Goal: Task Accomplishment & Management: Use online tool/utility

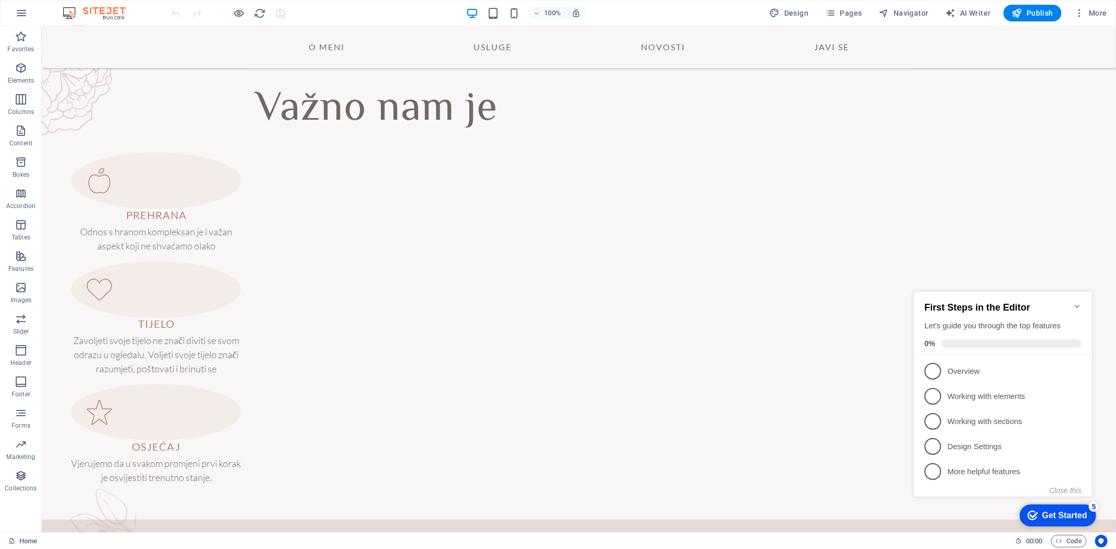
scroll to position [645, 0]
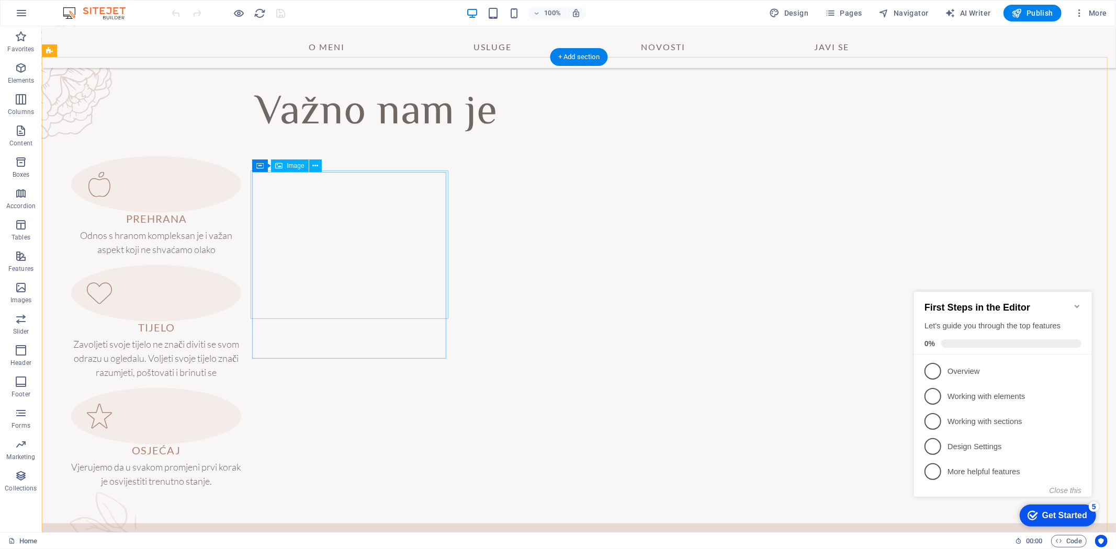
select select "%"
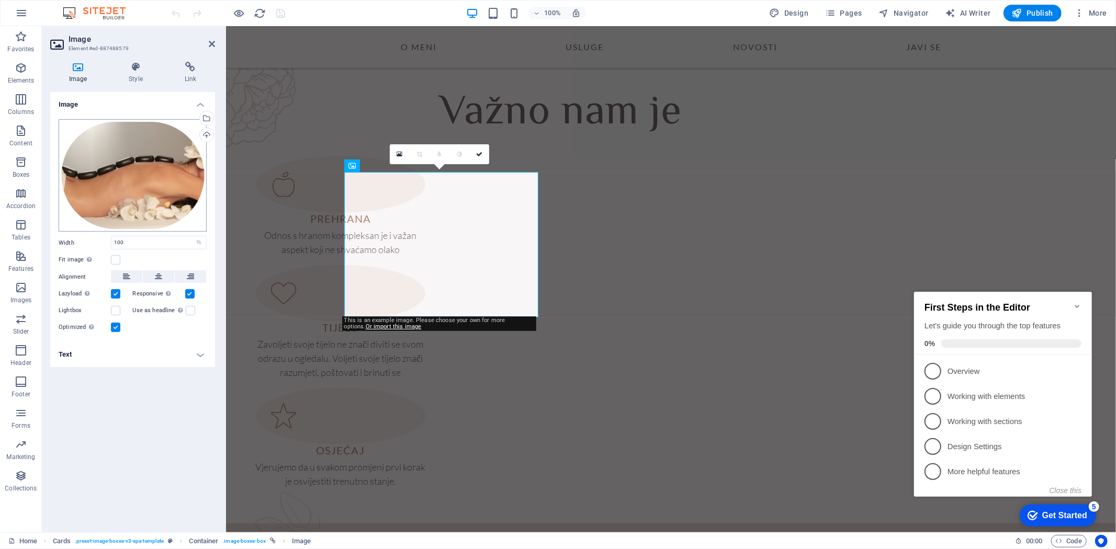
click at [83, 192] on div "Drag files here, click to choose files or select files from Files or our free s…" at bounding box center [133, 175] width 148 height 112
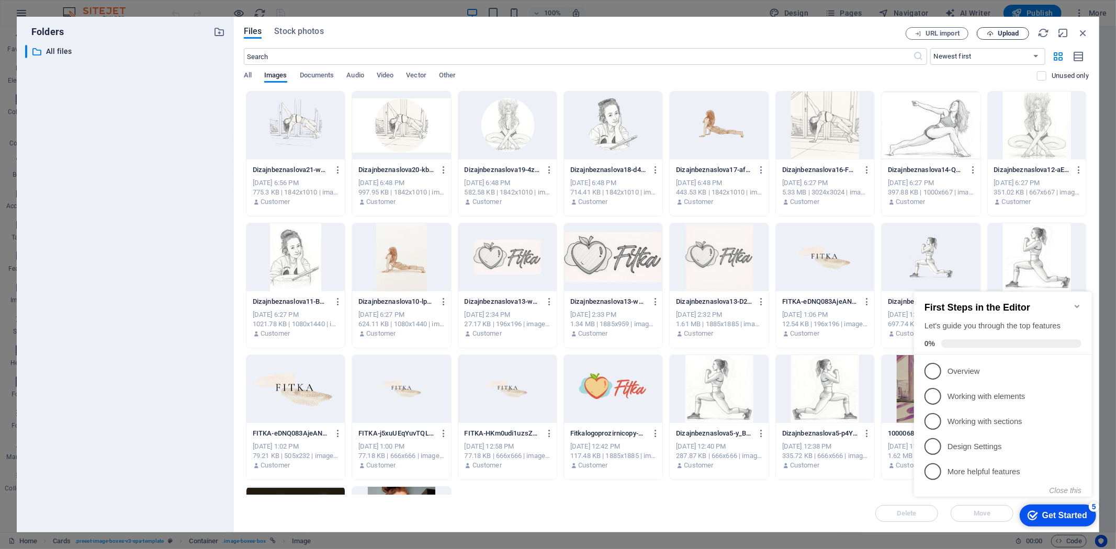
click at [990, 35] on icon "button" at bounding box center [990, 33] width 7 height 7
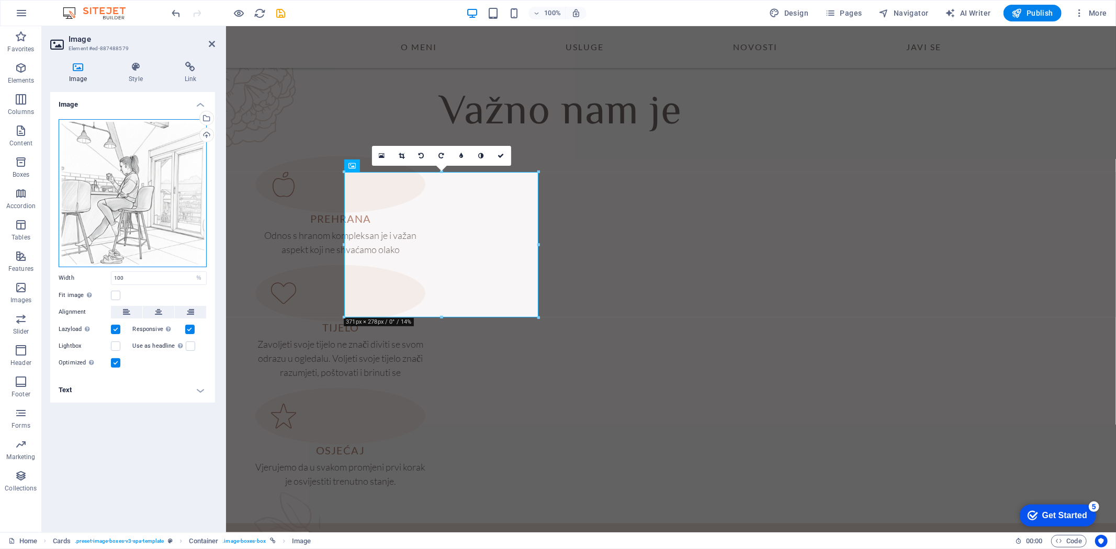
click at [155, 210] on div "Drag files here, click to choose files or select files from Files or our free s…" at bounding box center [133, 193] width 148 height 148
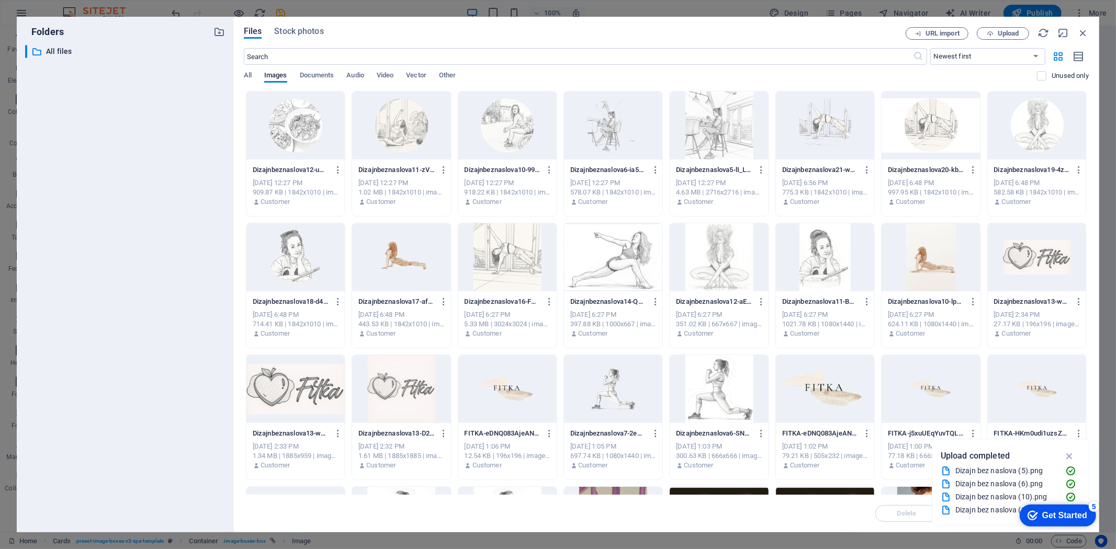
click at [415, 272] on div at bounding box center [401, 257] width 98 height 68
click at [1068, 459] on icon "button" at bounding box center [1069, 456] width 12 height 12
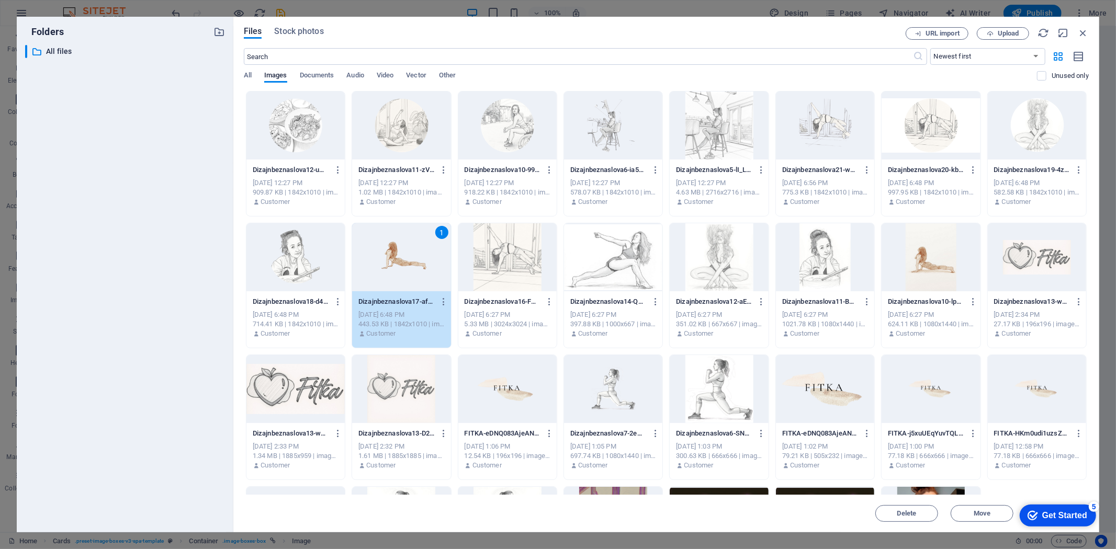
click at [421, 250] on div "1" at bounding box center [401, 257] width 98 height 68
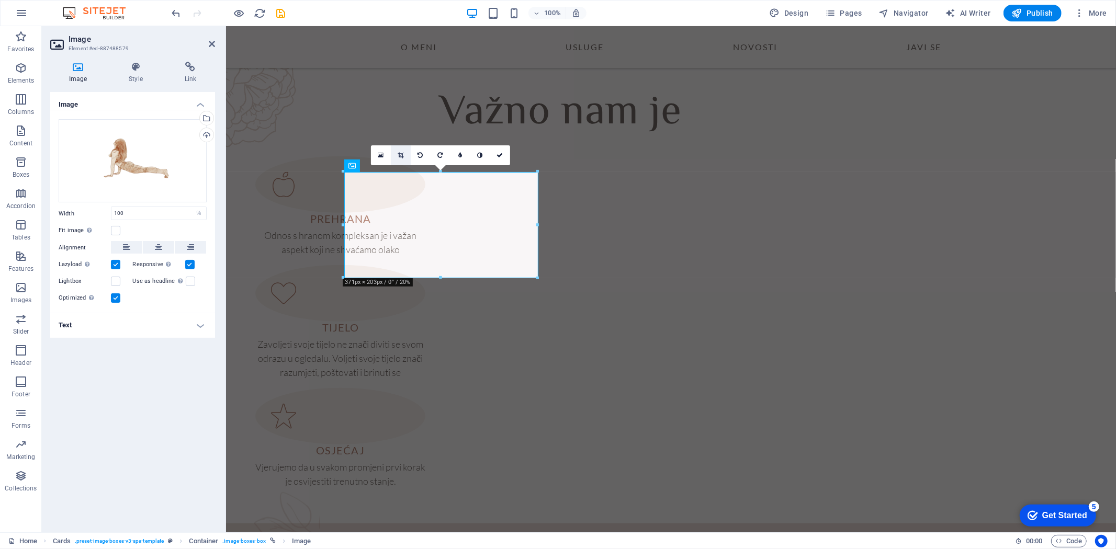
click at [402, 152] on icon at bounding box center [401, 155] width 6 height 6
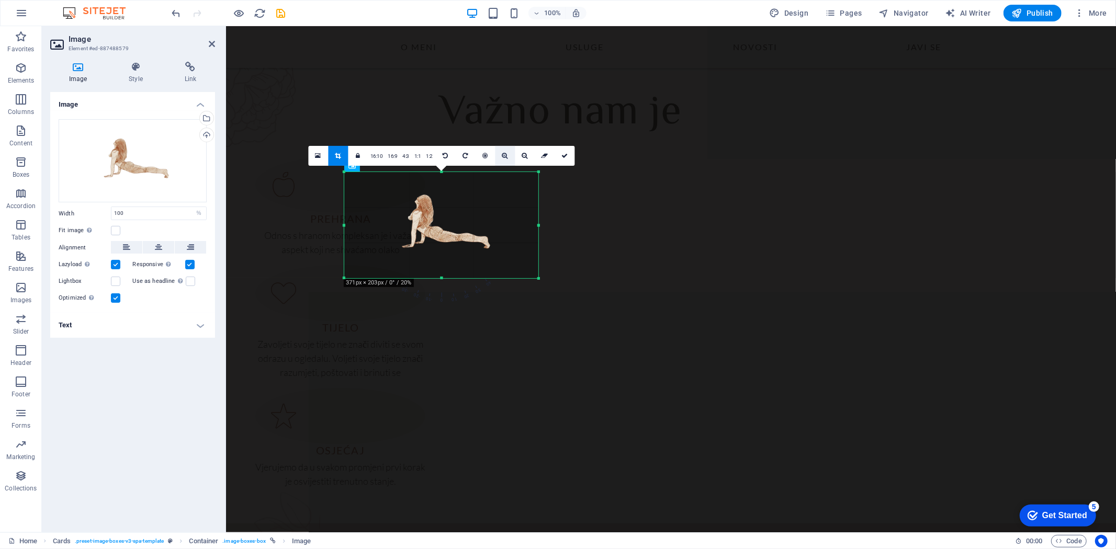
click at [506, 155] on icon at bounding box center [505, 156] width 6 height 6
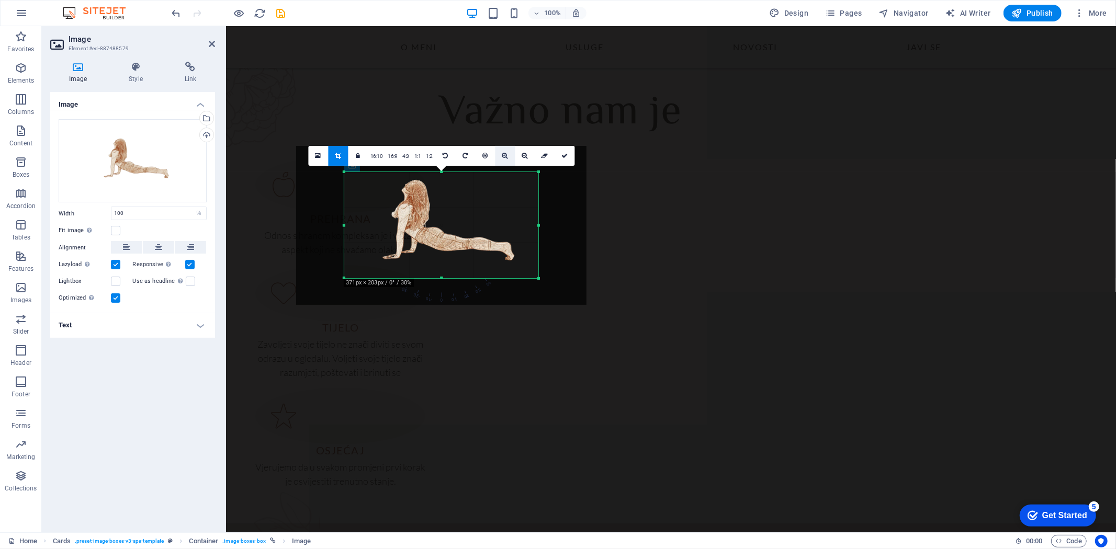
click at [506, 155] on icon at bounding box center [505, 156] width 6 height 6
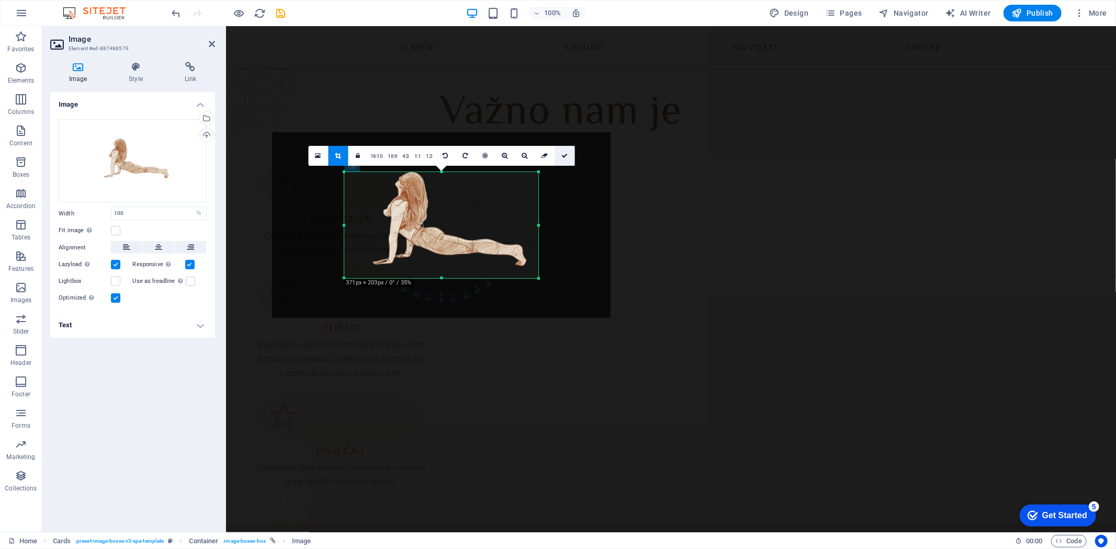
click at [563, 155] on icon at bounding box center [564, 156] width 6 height 6
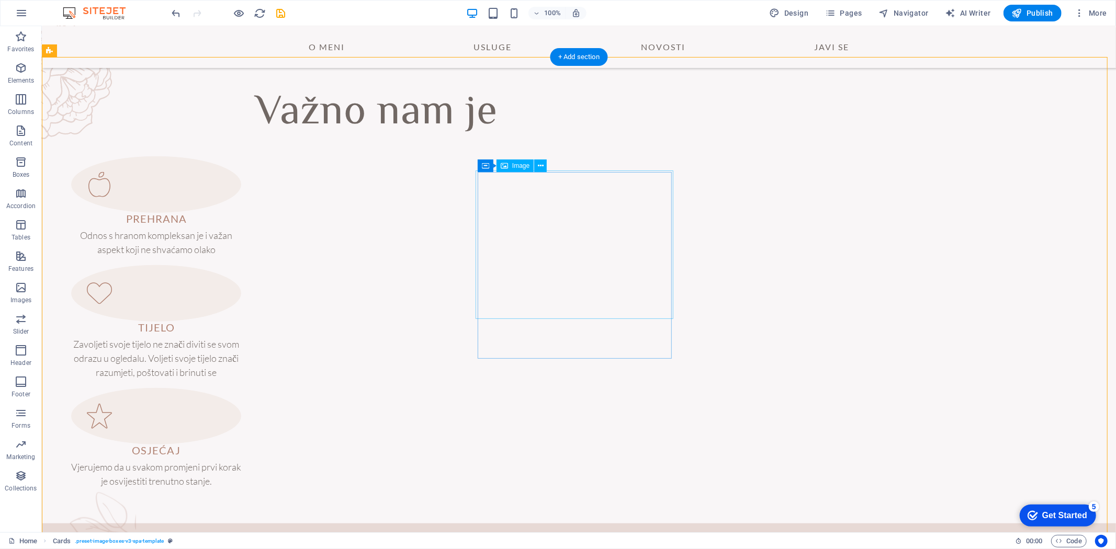
select select "%"
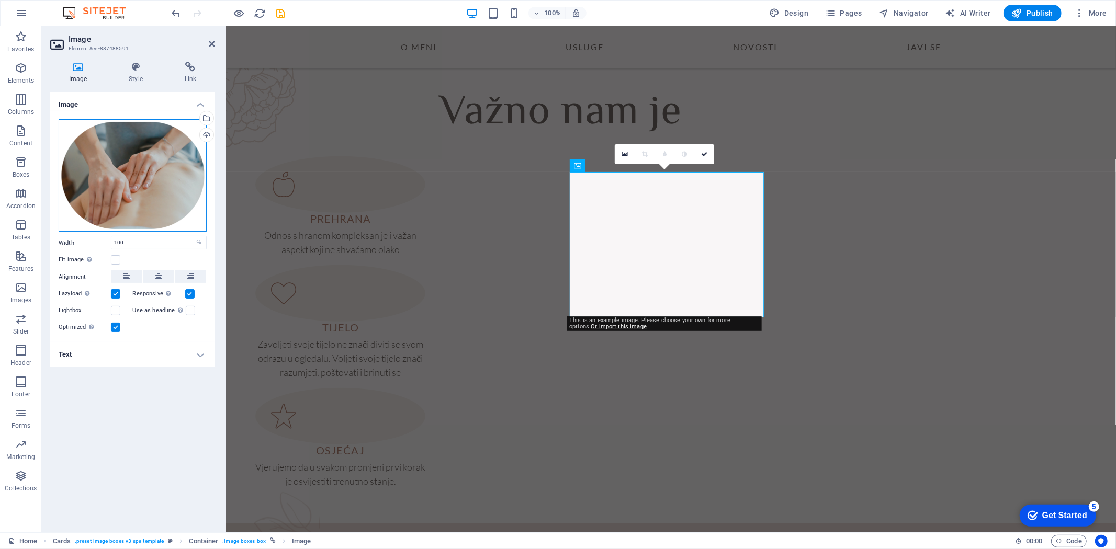
click at [112, 189] on div "Drag files here, click to choose files or select files from Files or our free s…" at bounding box center [133, 175] width 148 height 112
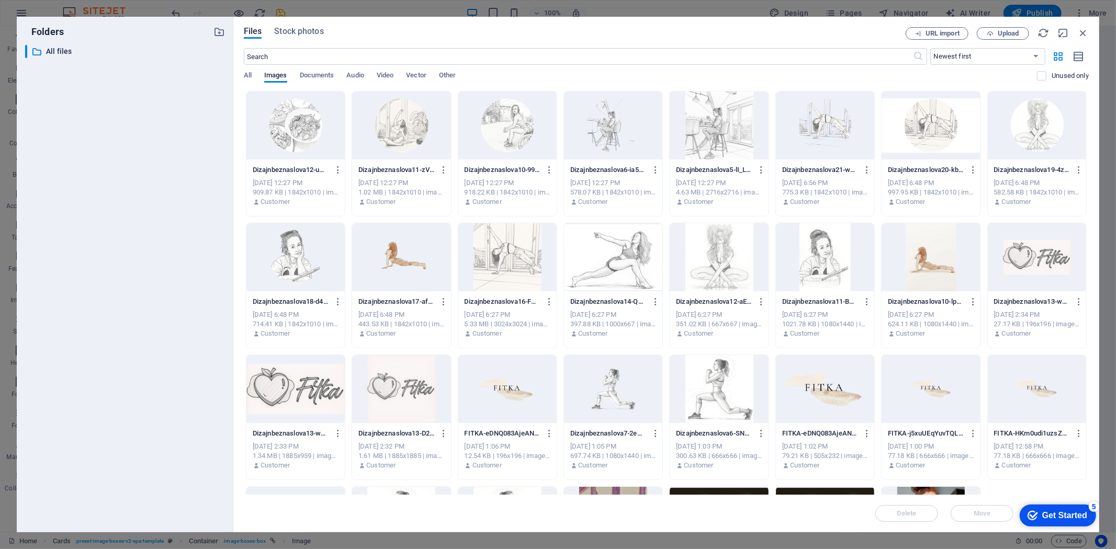
click at [921, 121] on div at bounding box center [930, 126] width 98 height 68
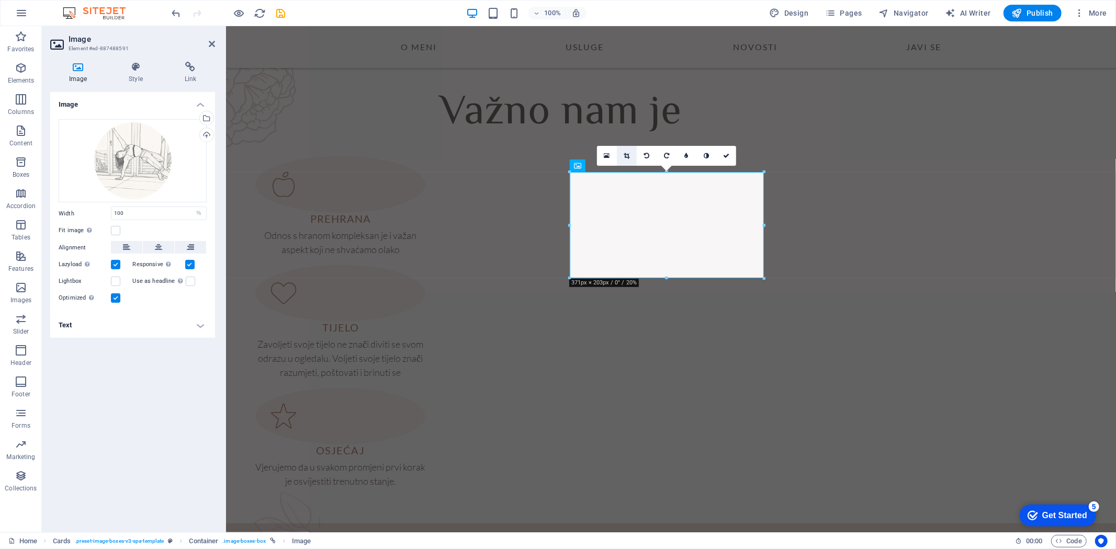
click at [624, 153] on icon at bounding box center [627, 156] width 6 height 6
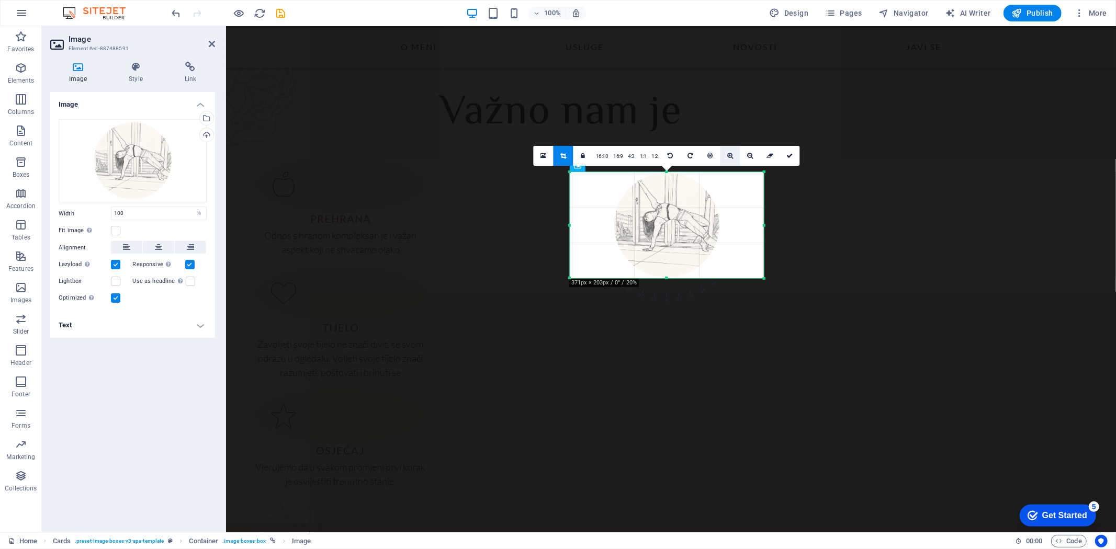
click at [728, 156] on icon at bounding box center [730, 156] width 6 height 6
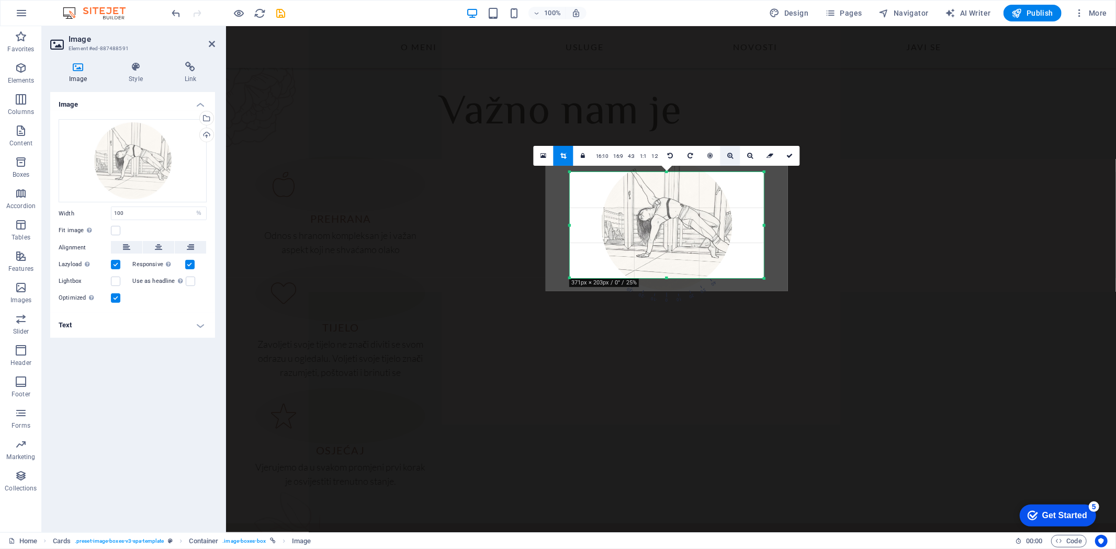
click at [728, 156] on icon at bounding box center [730, 156] width 6 height 6
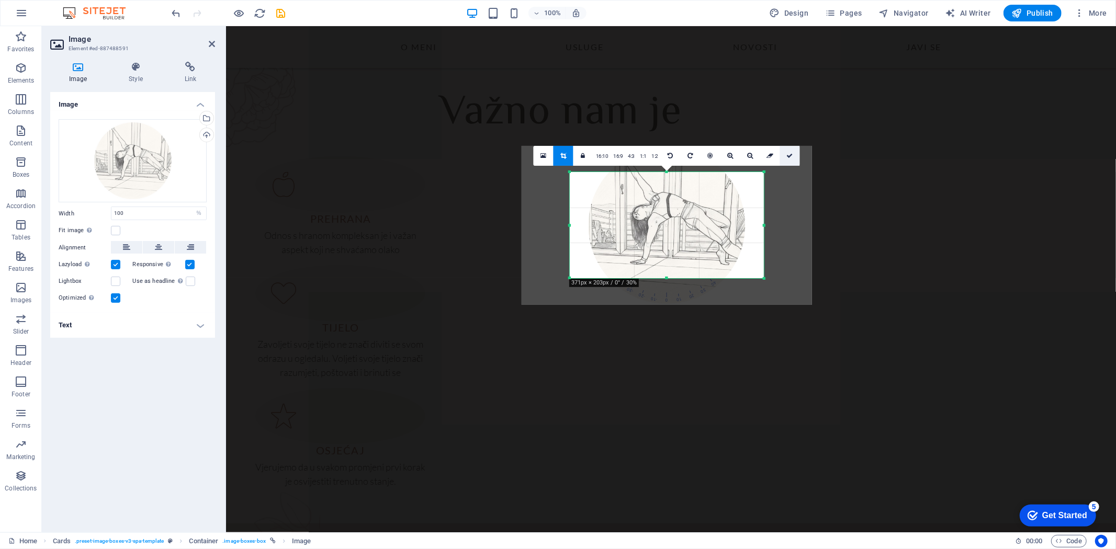
click at [790, 155] on icon at bounding box center [790, 156] width 6 height 6
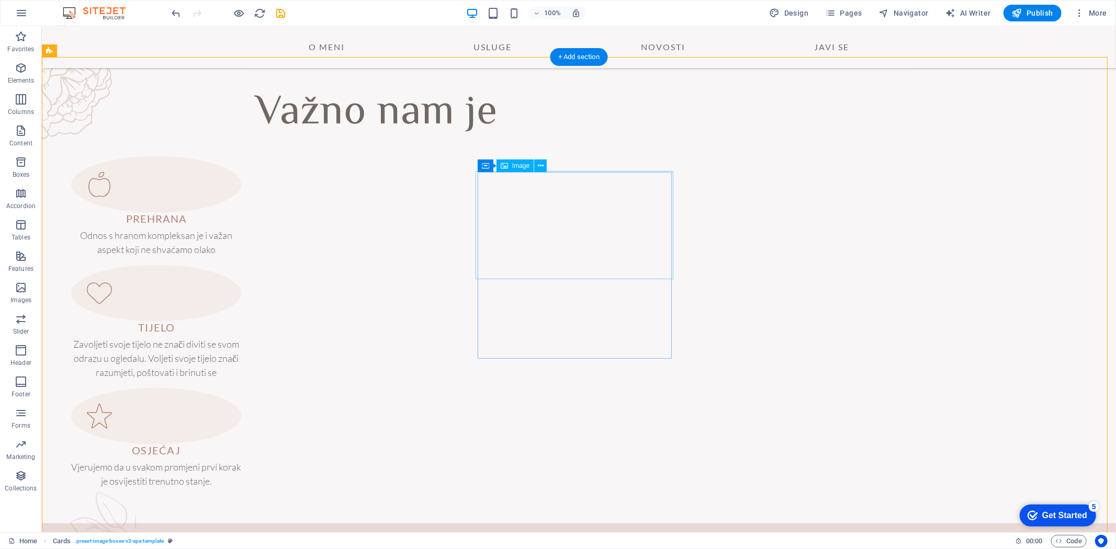
select select "%"
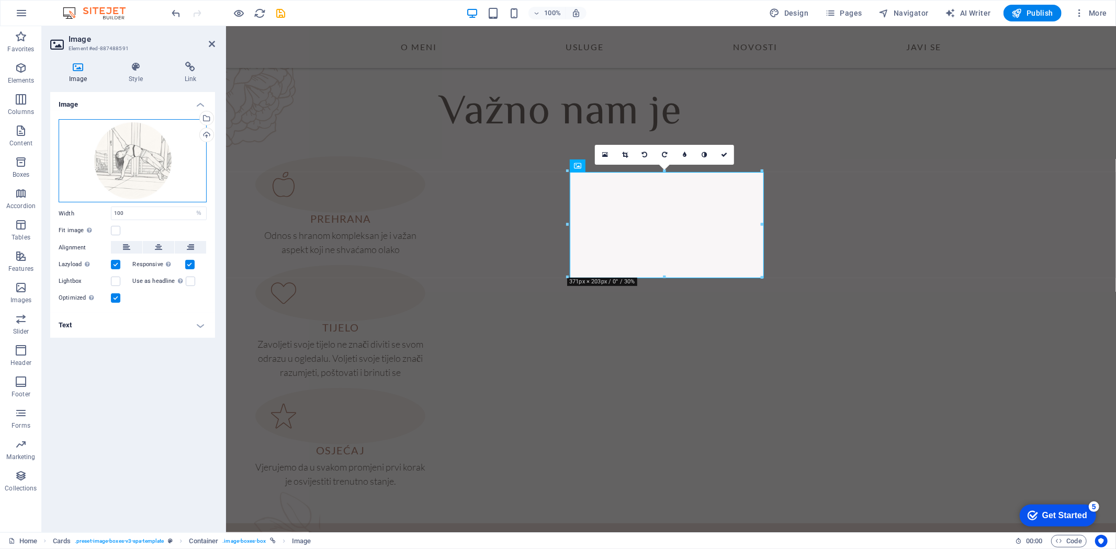
click at [148, 165] on div "Drag files here, click to choose files or select files from Files or our free s…" at bounding box center [133, 160] width 148 height 83
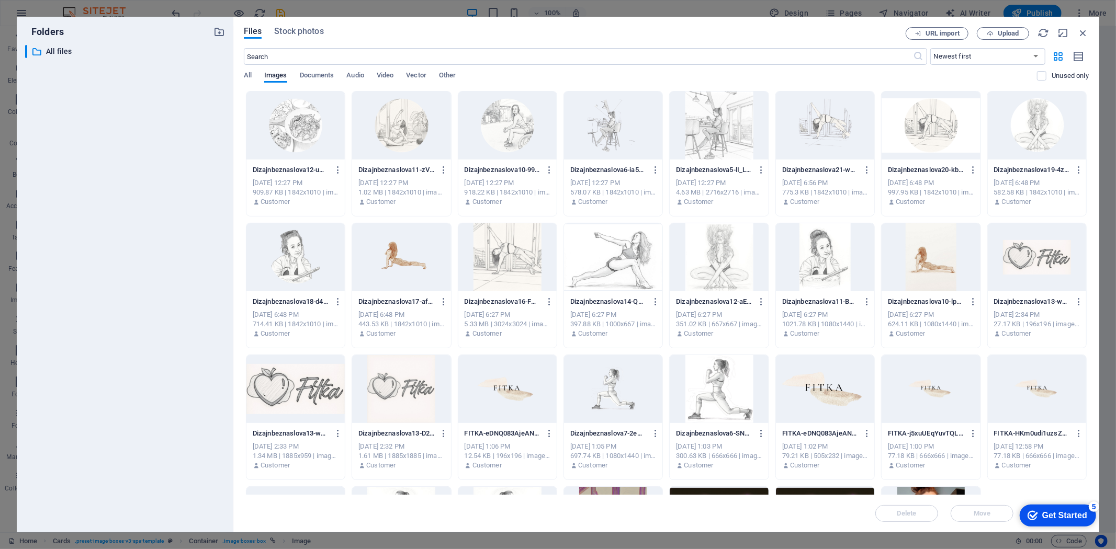
click at [845, 134] on div at bounding box center [825, 126] width 98 height 68
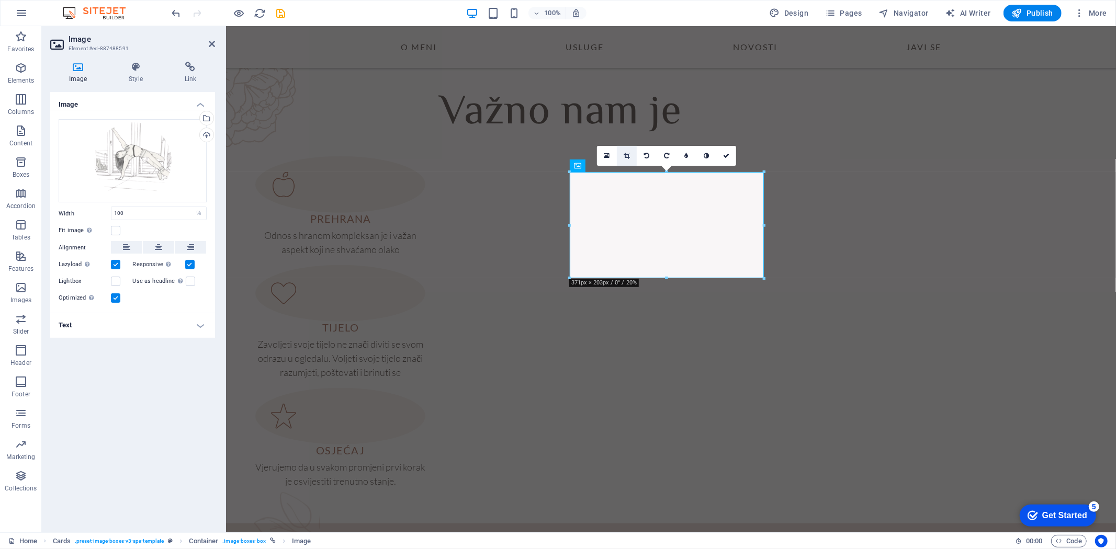
click at [627, 158] on icon at bounding box center [627, 156] width 6 height 6
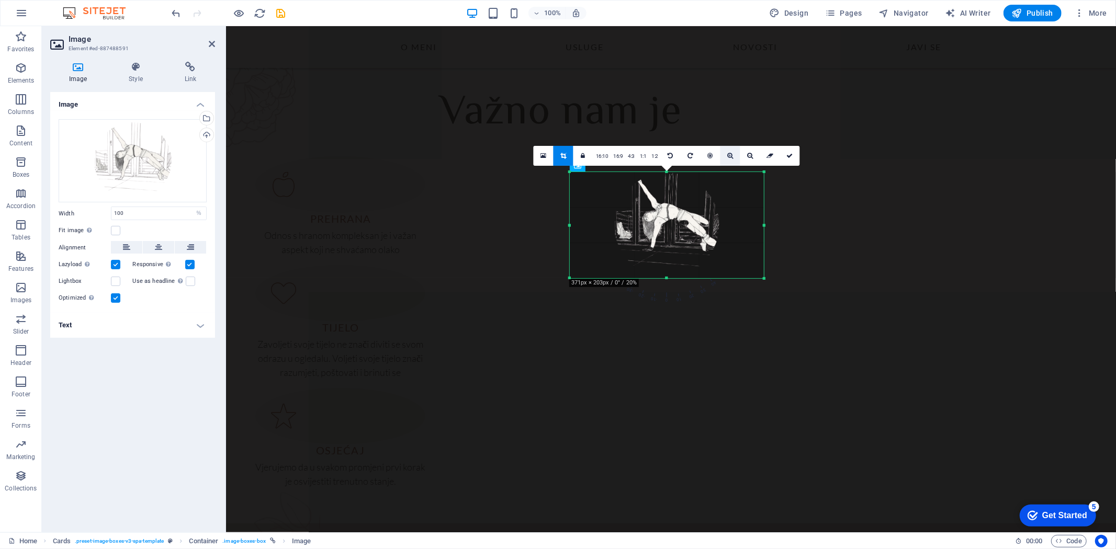
click at [730, 158] on icon at bounding box center [730, 156] width 6 height 6
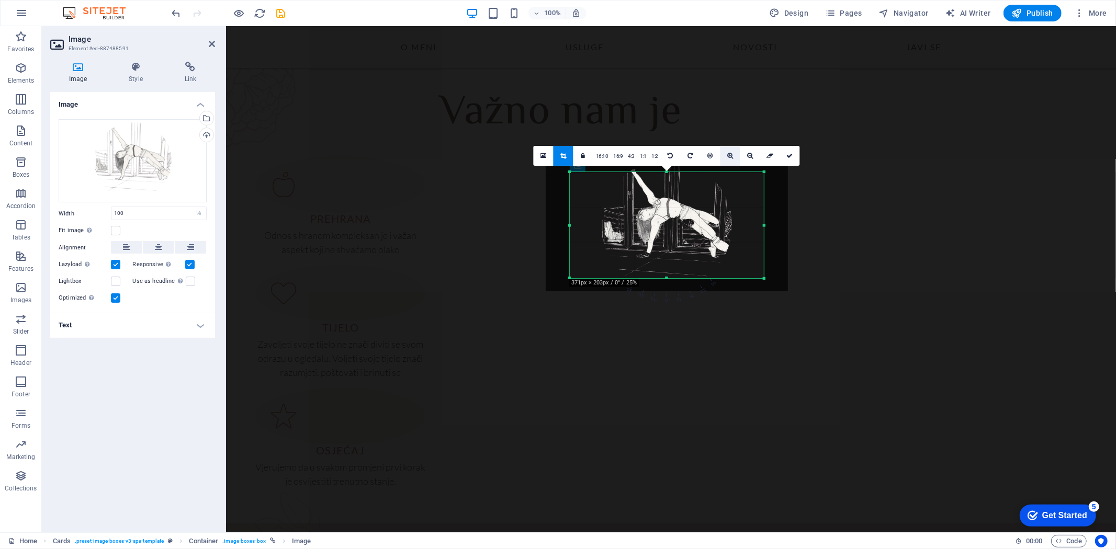
click at [730, 158] on icon at bounding box center [730, 156] width 6 height 6
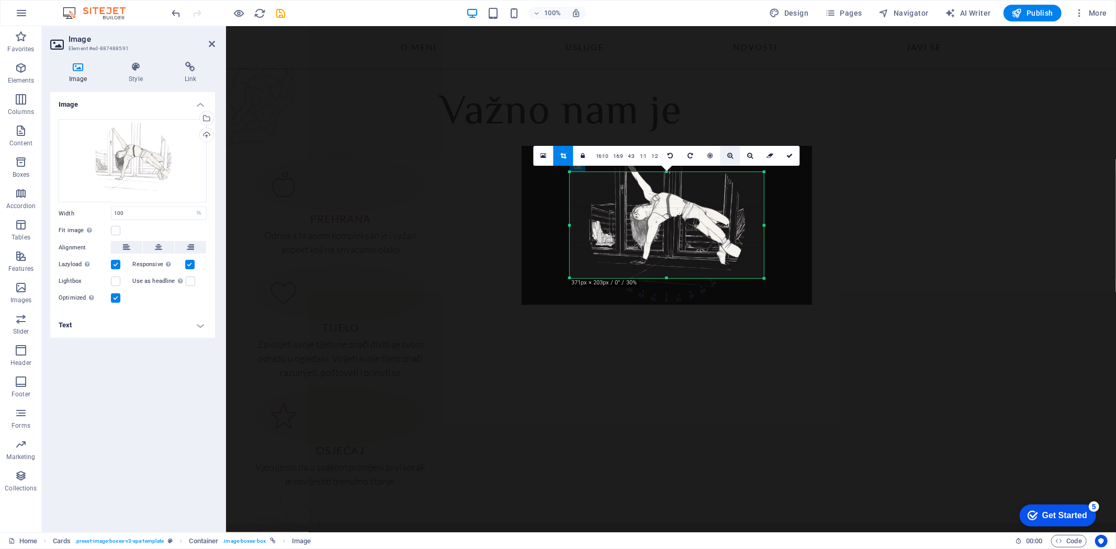
click at [730, 158] on icon at bounding box center [730, 156] width 6 height 6
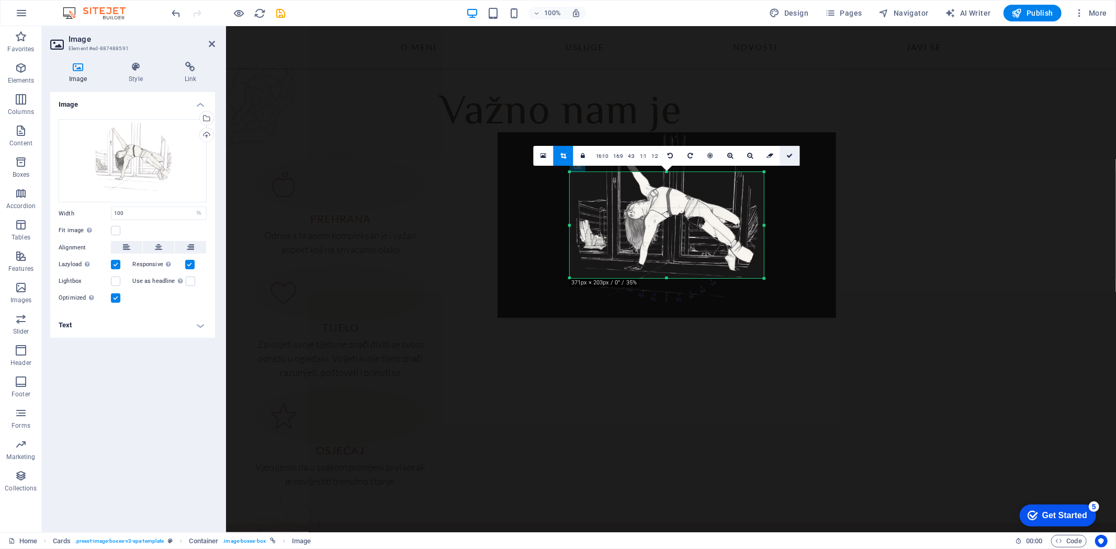
click at [788, 158] on icon at bounding box center [790, 156] width 6 height 6
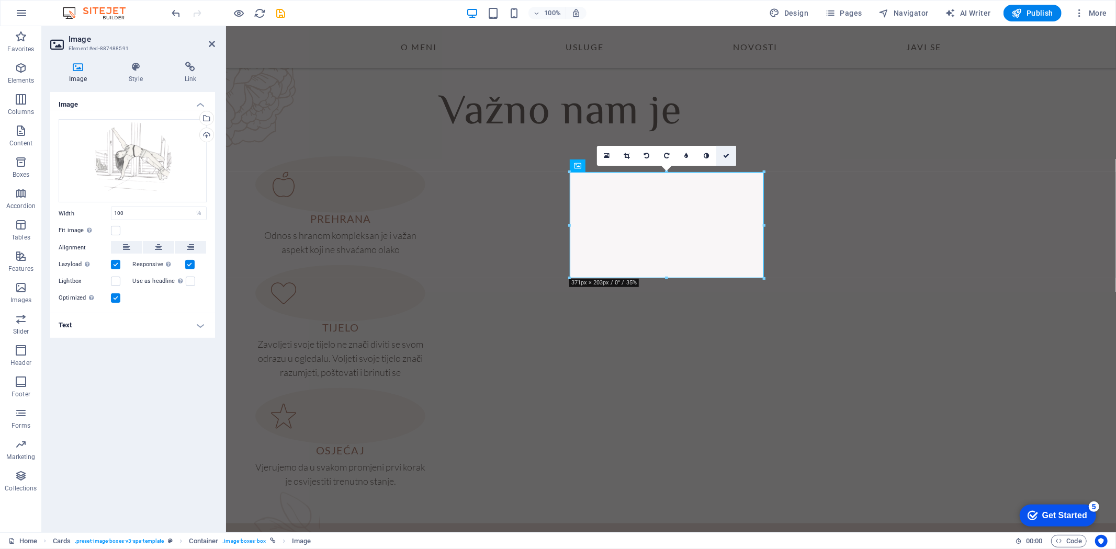
click at [725, 153] on icon at bounding box center [726, 156] width 6 height 6
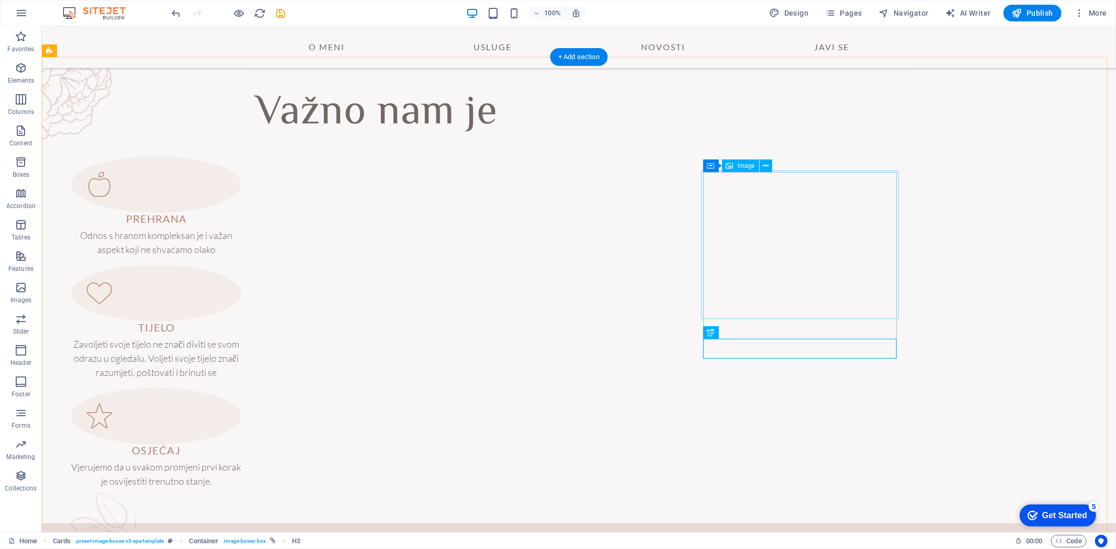
select select "%"
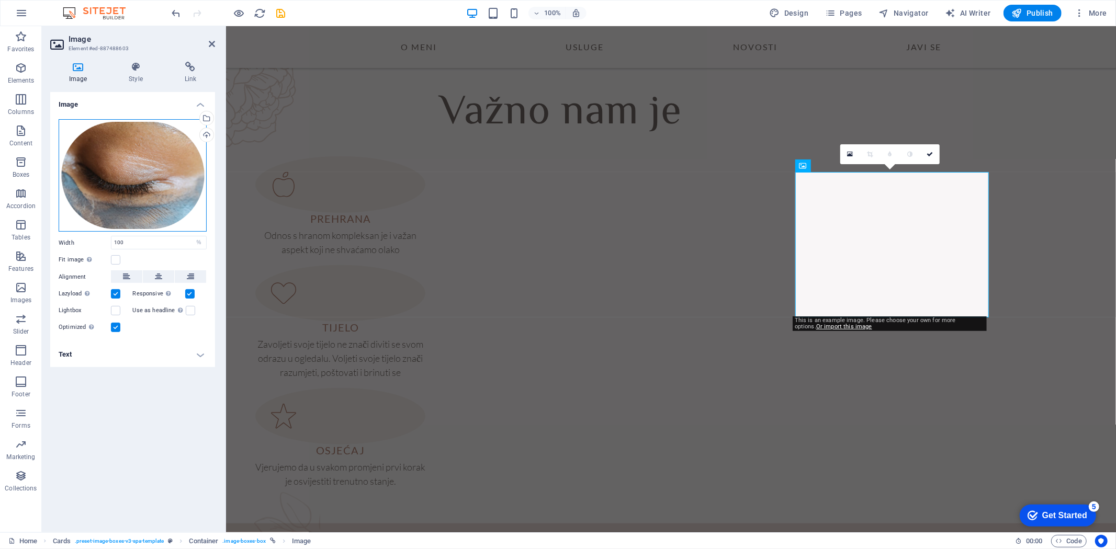
click at [126, 181] on div "Drag files here, click to choose files or select files from Files or our free s…" at bounding box center [133, 175] width 148 height 112
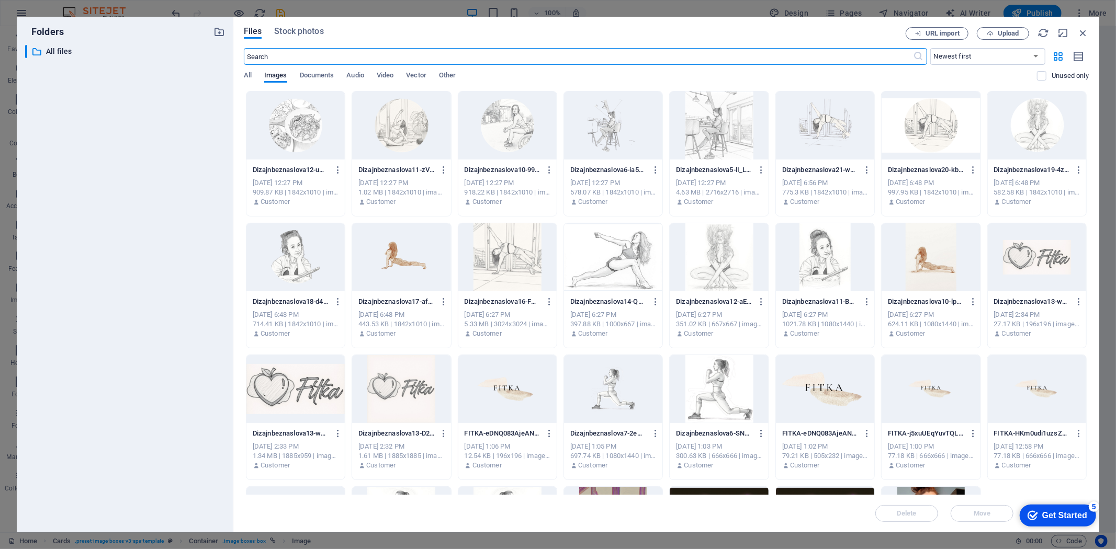
click at [406, 142] on div at bounding box center [401, 126] width 98 height 68
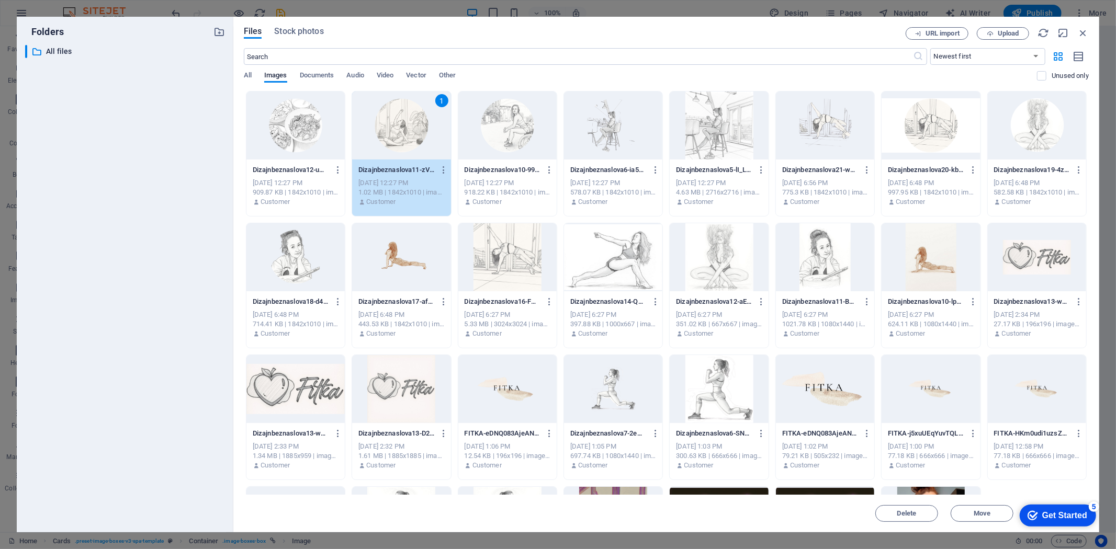
click at [403, 131] on div "1" at bounding box center [401, 126] width 98 height 68
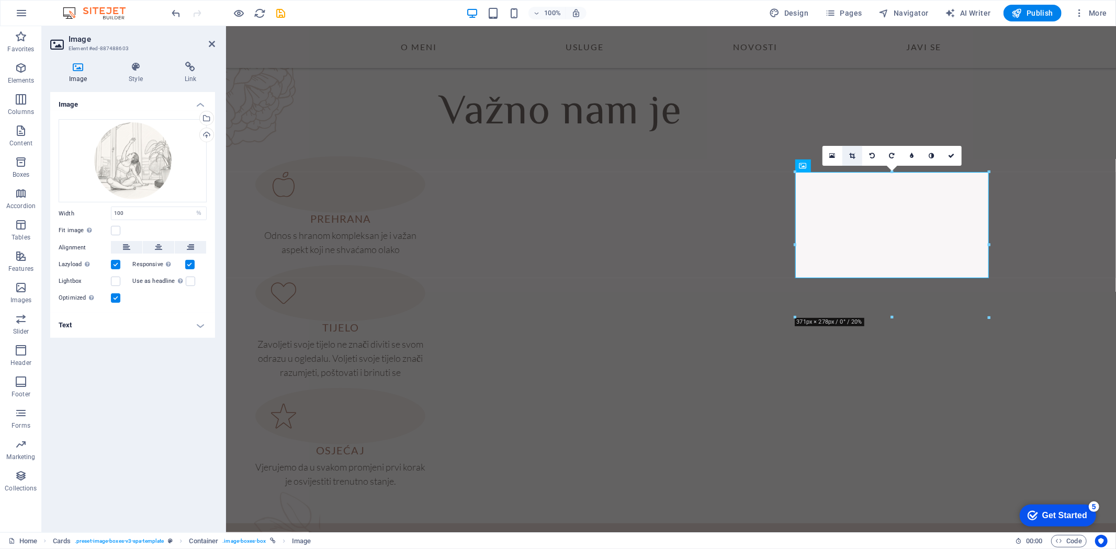
click at [852, 157] on icon at bounding box center [852, 156] width 6 height 6
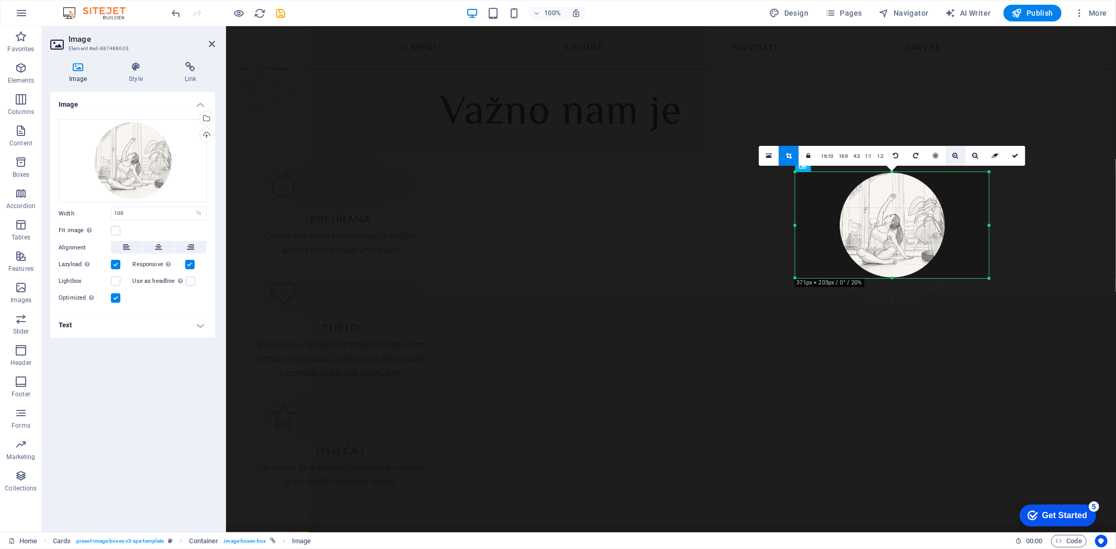
click at [954, 156] on icon at bounding box center [956, 156] width 6 height 6
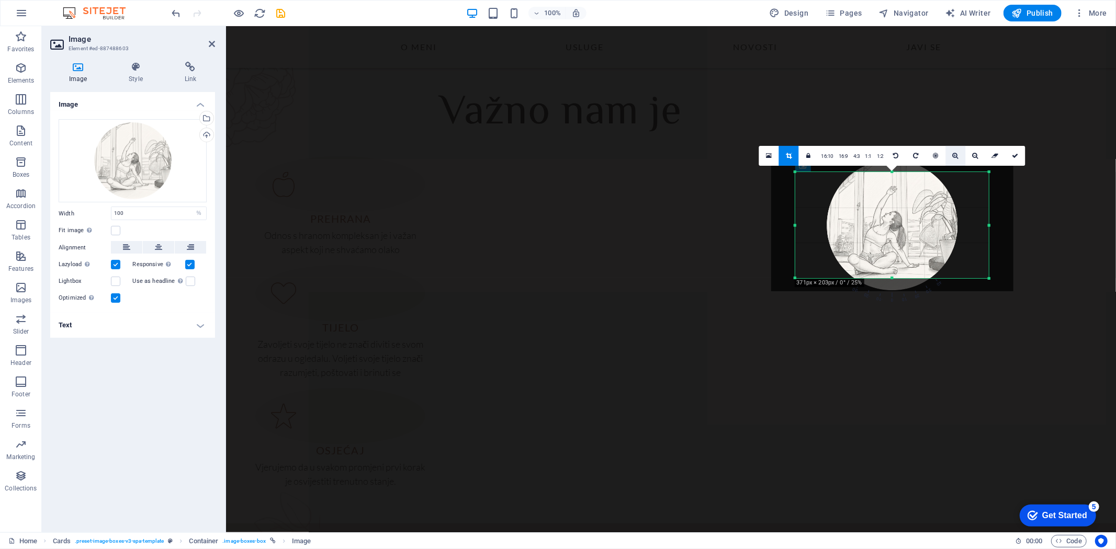
click at [954, 156] on icon at bounding box center [956, 156] width 6 height 6
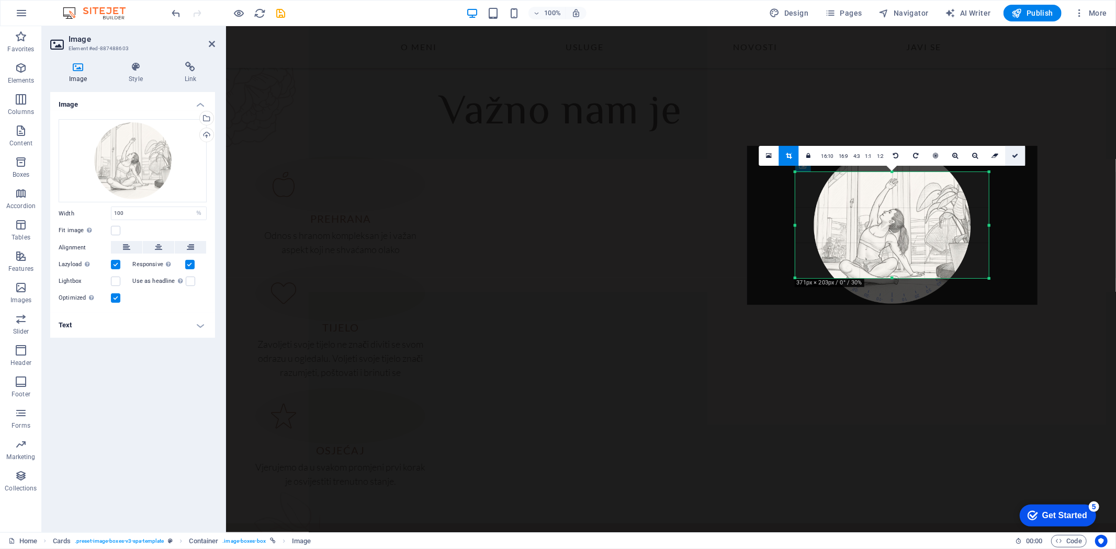
click at [1015, 154] on icon at bounding box center [1015, 156] width 6 height 6
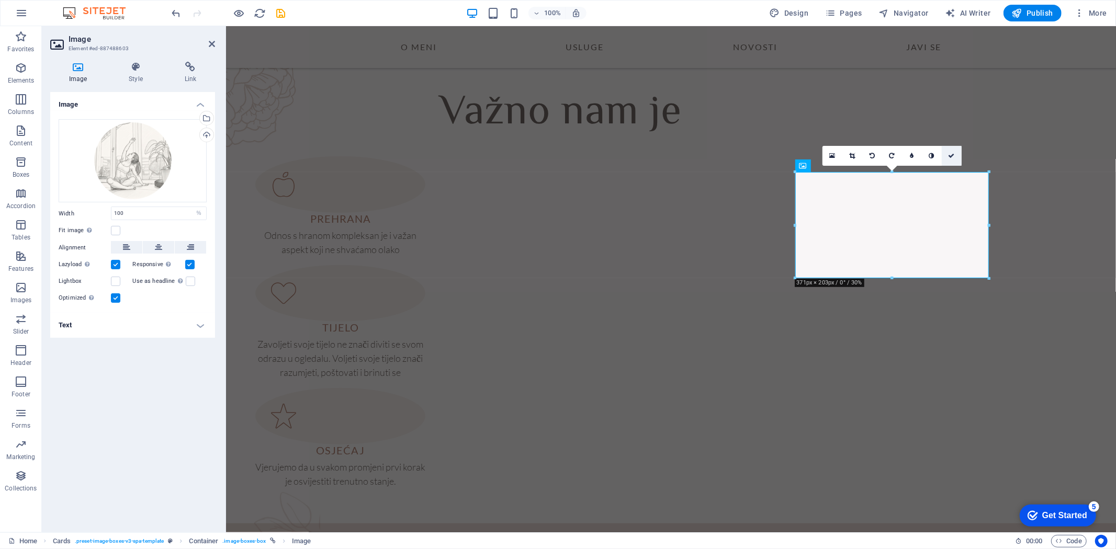
click at [949, 155] on icon at bounding box center [951, 156] width 6 height 6
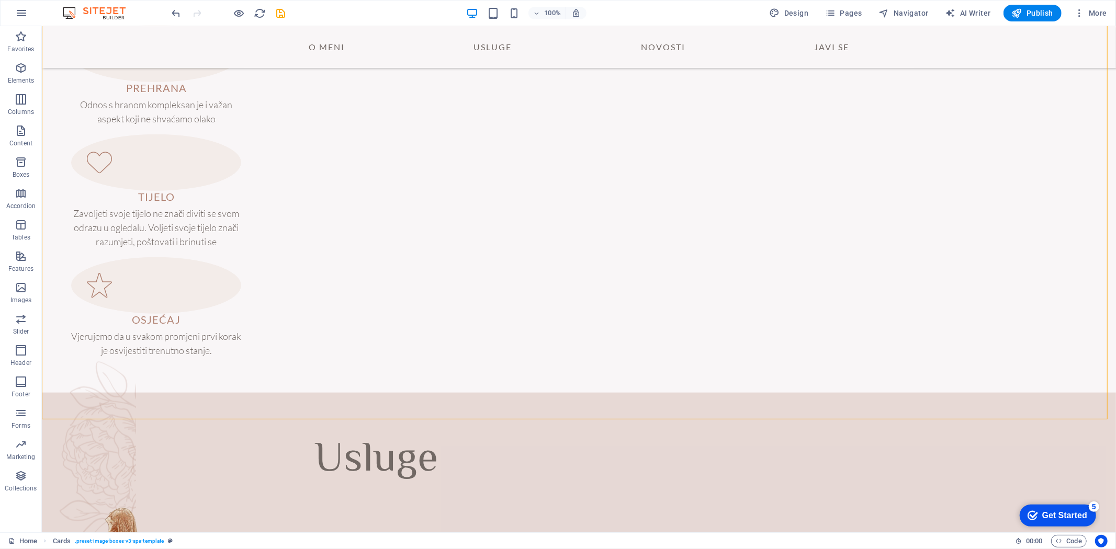
scroll to position [840, 0]
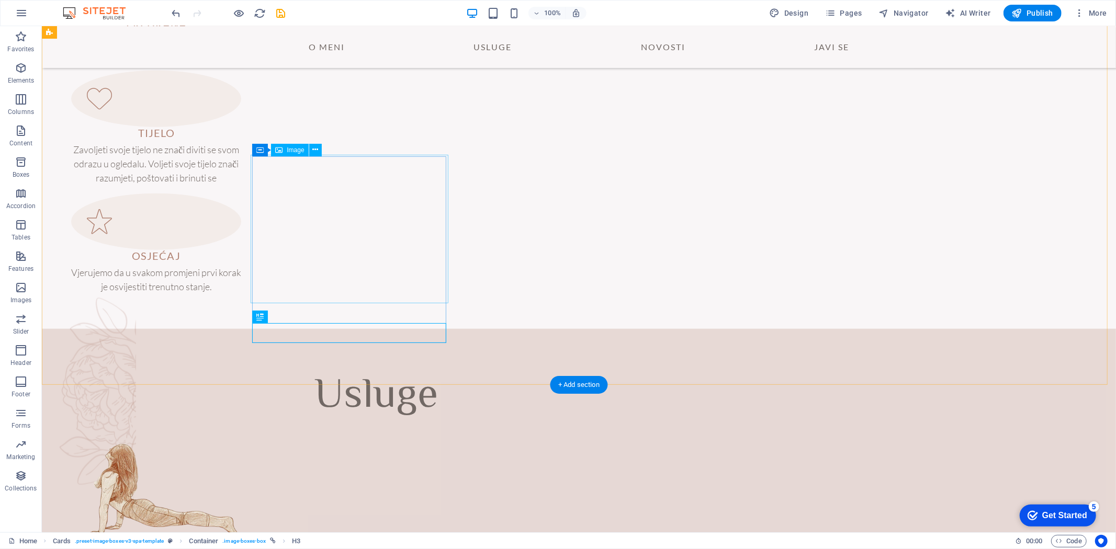
select select "%"
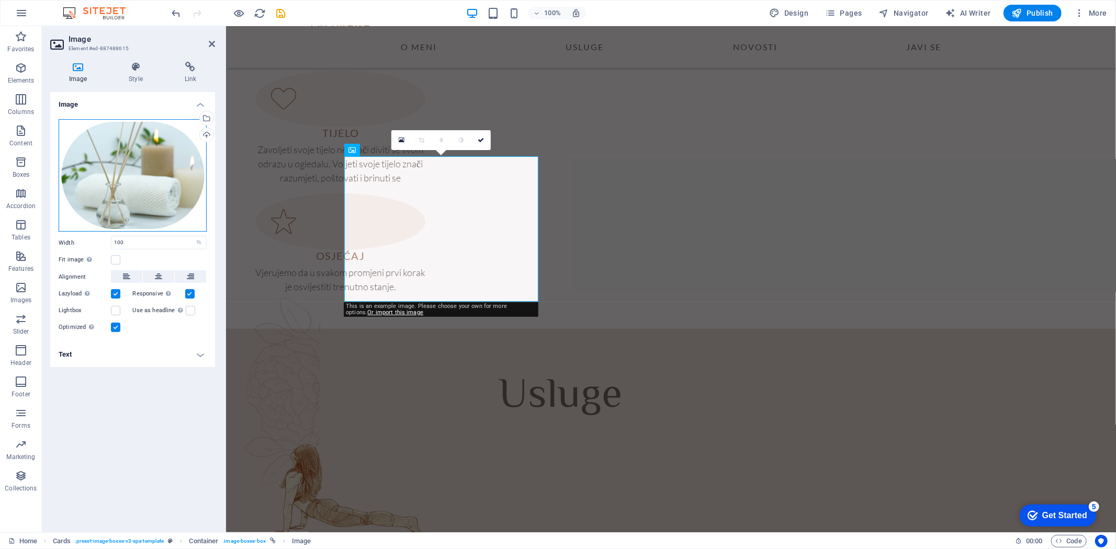
click at [98, 140] on div "Drag files here, click to choose files or select files from Files or our free s…" at bounding box center [133, 175] width 148 height 112
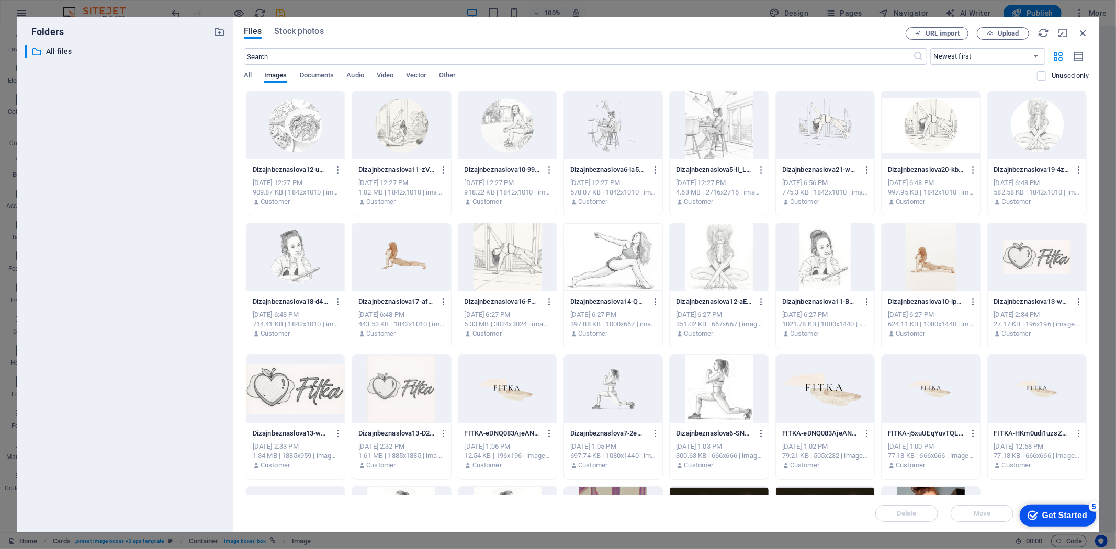
click at [513, 121] on div at bounding box center [507, 126] width 98 height 68
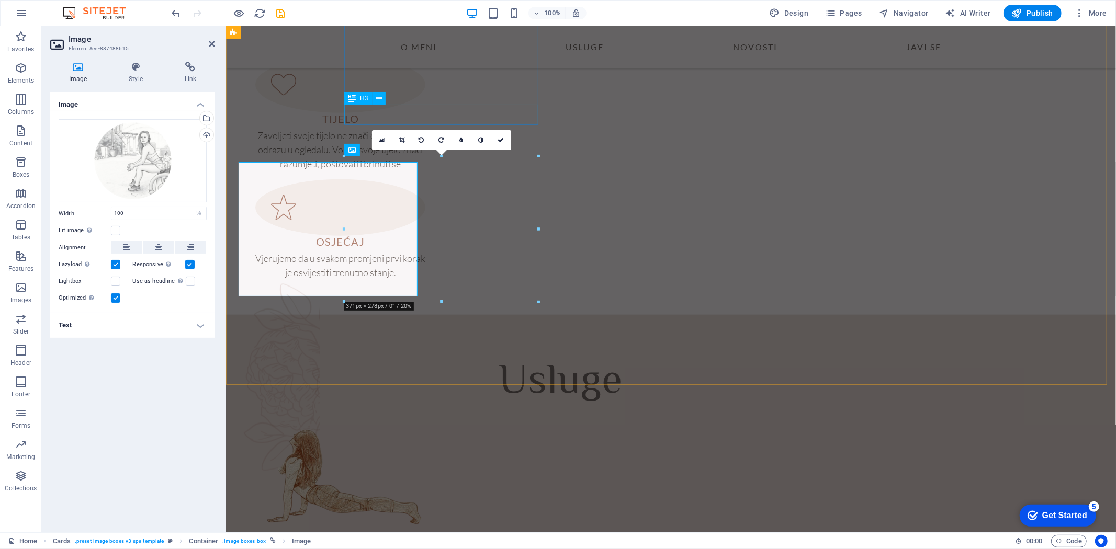
scroll to position [840, 0]
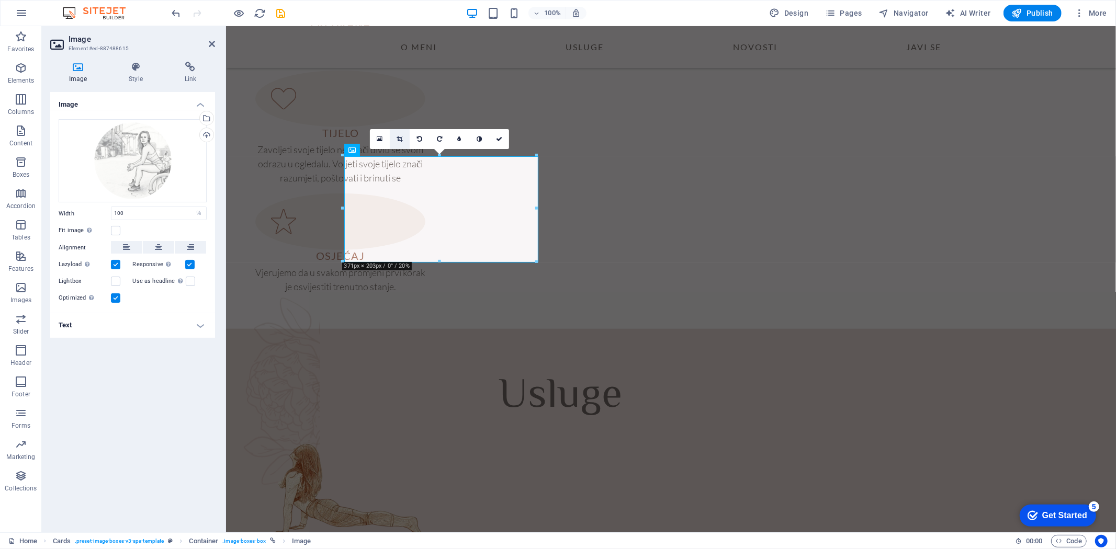
click at [401, 136] on icon at bounding box center [399, 139] width 6 height 6
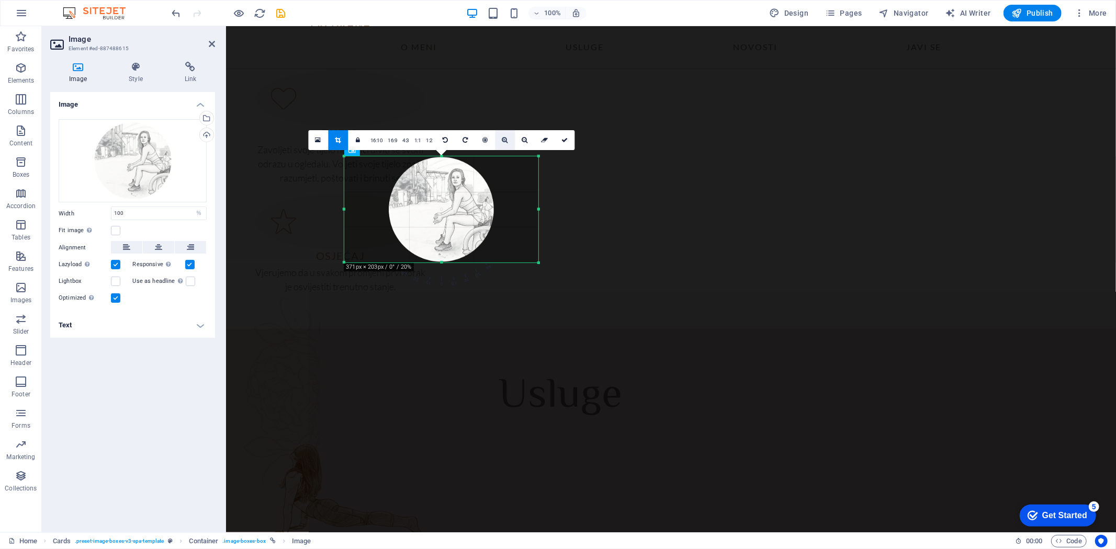
click at [505, 139] on icon at bounding box center [505, 140] width 6 height 6
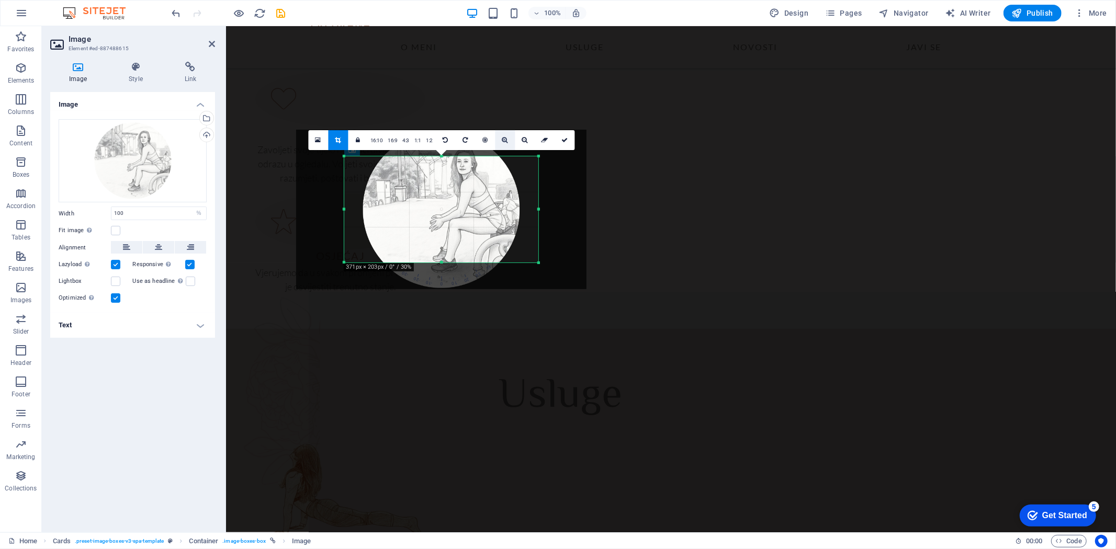
click at [505, 139] on icon at bounding box center [505, 140] width 6 height 6
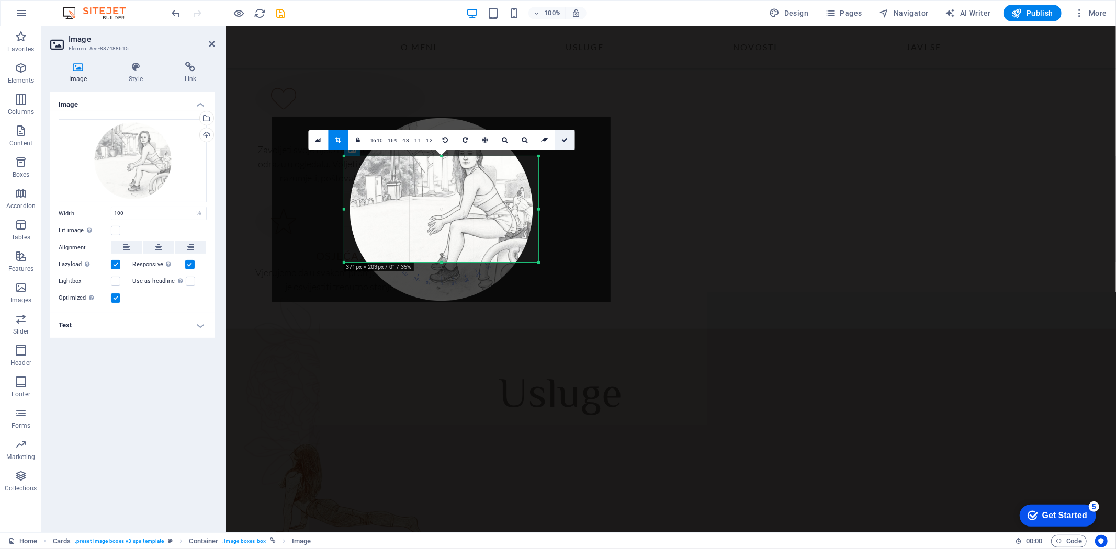
click at [563, 138] on icon at bounding box center [564, 140] width 6 height 6
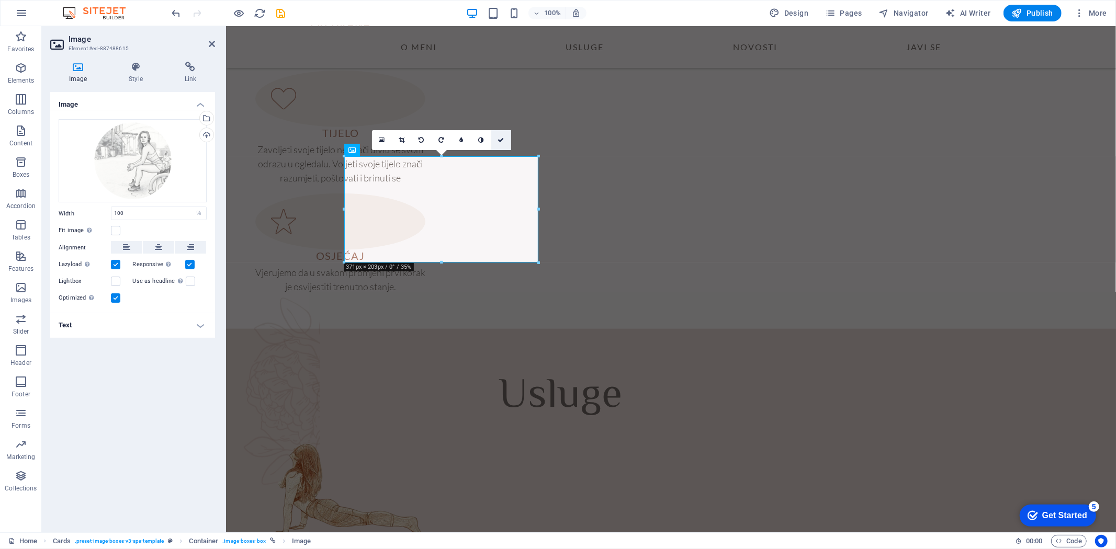
click at [503, 138] on icon at bounding box center [500, 140] width 6 height 6
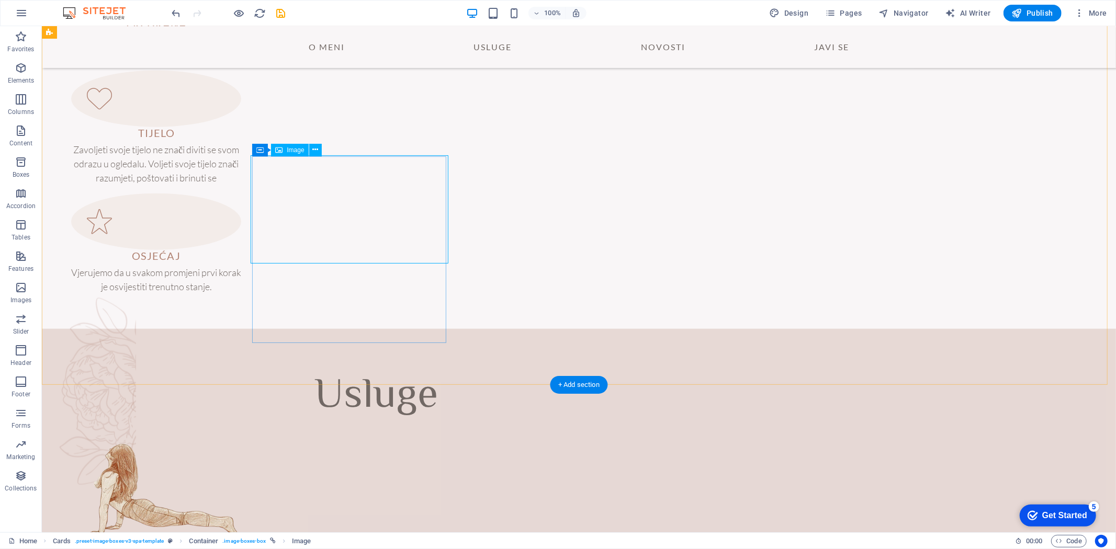
select select "%"
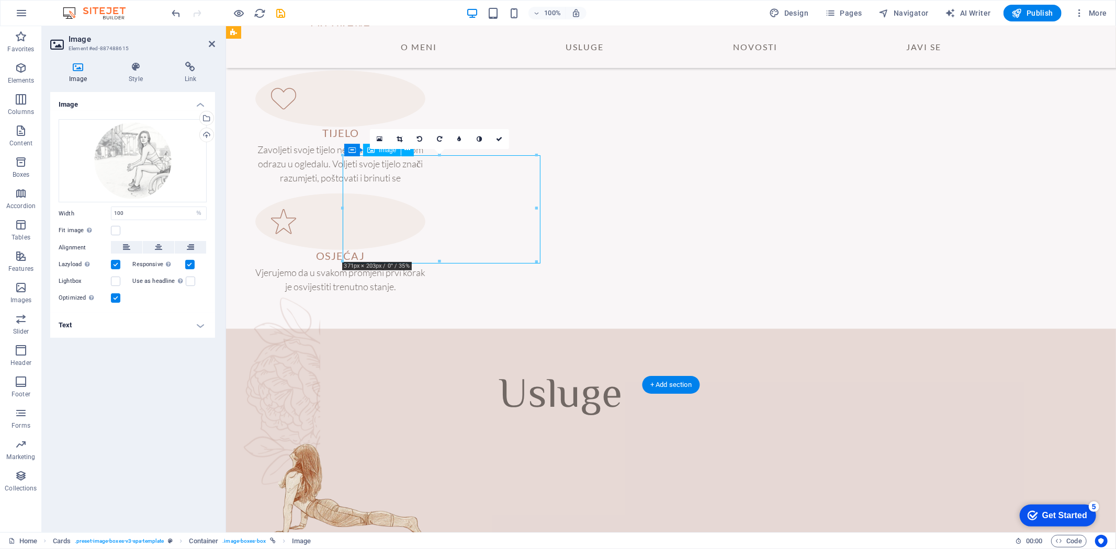
drag, startPoint x: 390, startPoint y: 209, endPoint x: 390, endPoint y: 223, distance: 14.6
drag, startPoint x: 427, startPoint y: 203, endPoint x: 427, endPoint y: 245, distance: 41.8
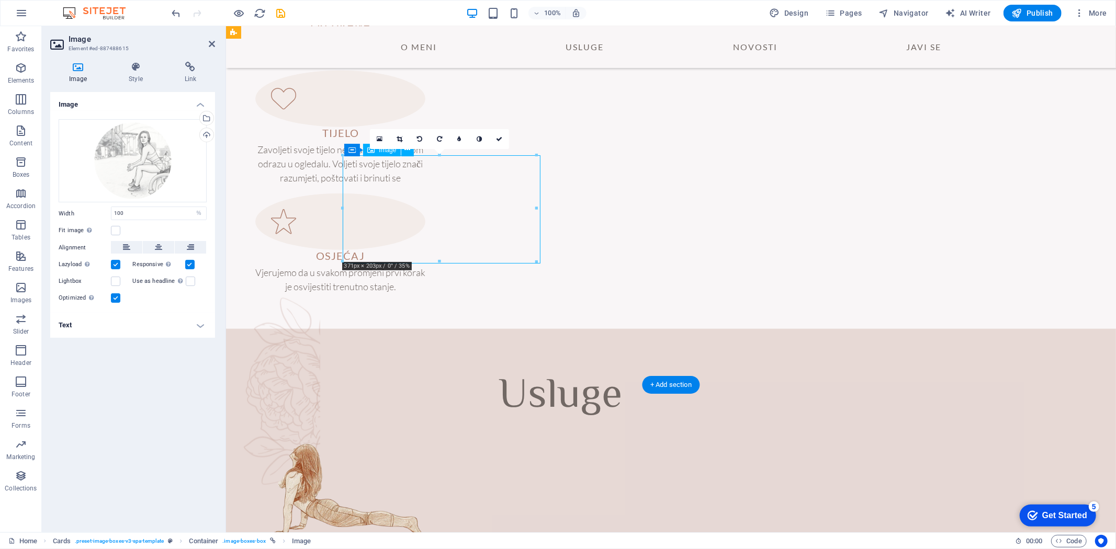
drag, startPoint x: 152, startPoint y: 168, endPoint x: 152, endPoint y: 180, distance: 12.0
click at [152, 180] on div "Drag files here, click to choose files or select files from Files or our free s…" at bounding box center [133, 160] width 148 height 83
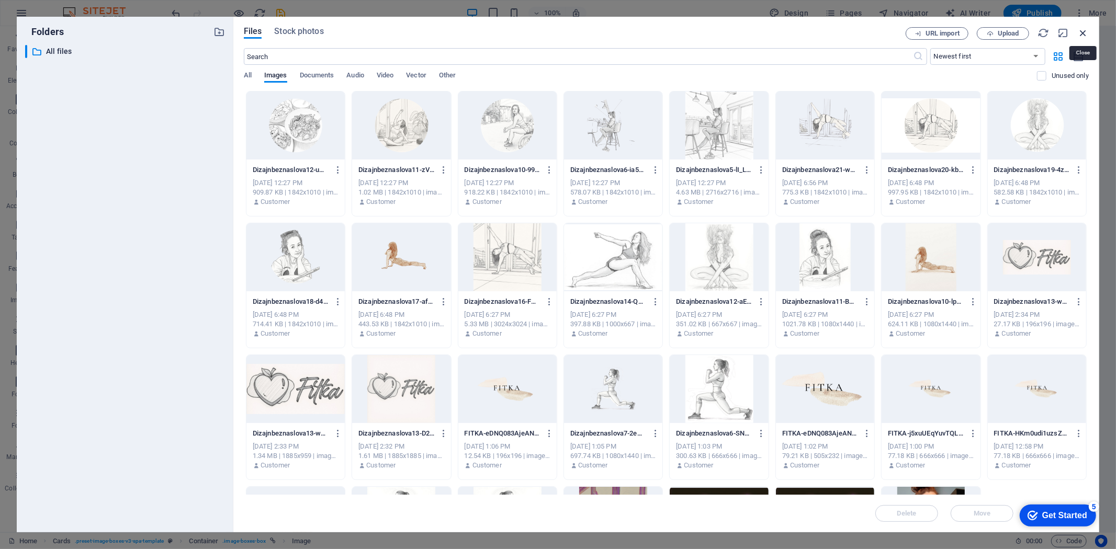
drag, startPoint x: 1085, startPoint y: 31, endPoint x: 625, endPoint y: 45, distance: 460.5
click at [1085, 31] on icon "button" at bounding box center [1083, 33] width 12 height 12
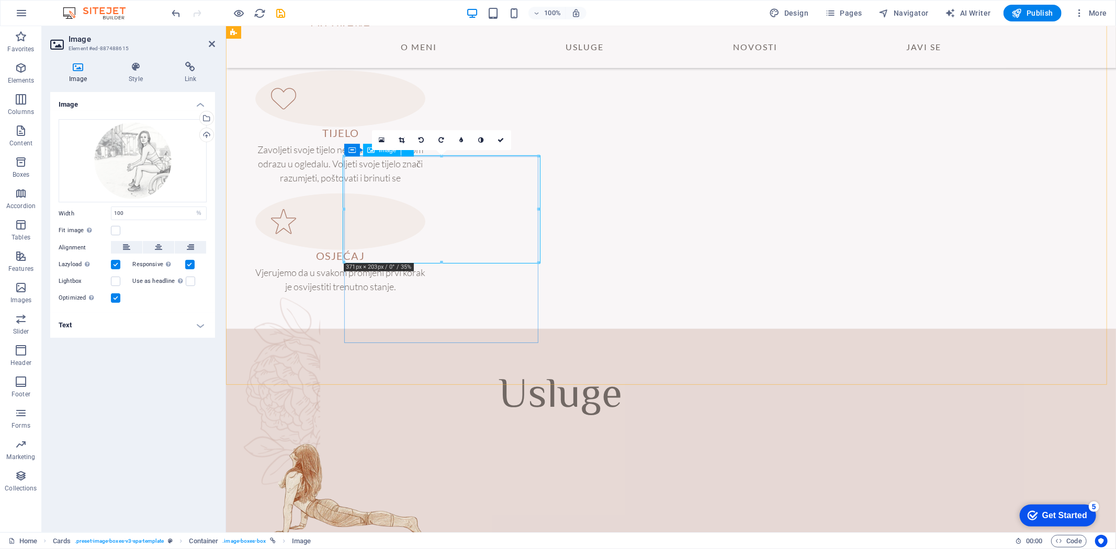
drag, startPoint x: 448, startPoint y: 197, endPoint x: 447, endPoint y: 223, distance: 26.2
click at [129, 247] on icon at bounding box center [126, 247] width 7 height 13
click at [154, 248] on button at bounding box center [158, 247] width 31 height 13
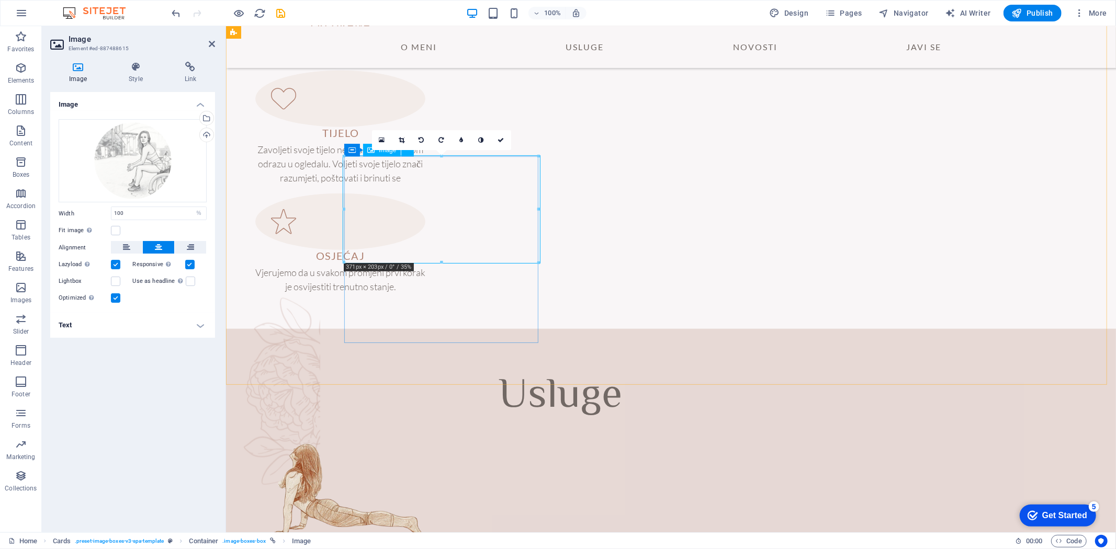
click at [403, 140] on icon at bounding box center [402, 140] width 6 height 6
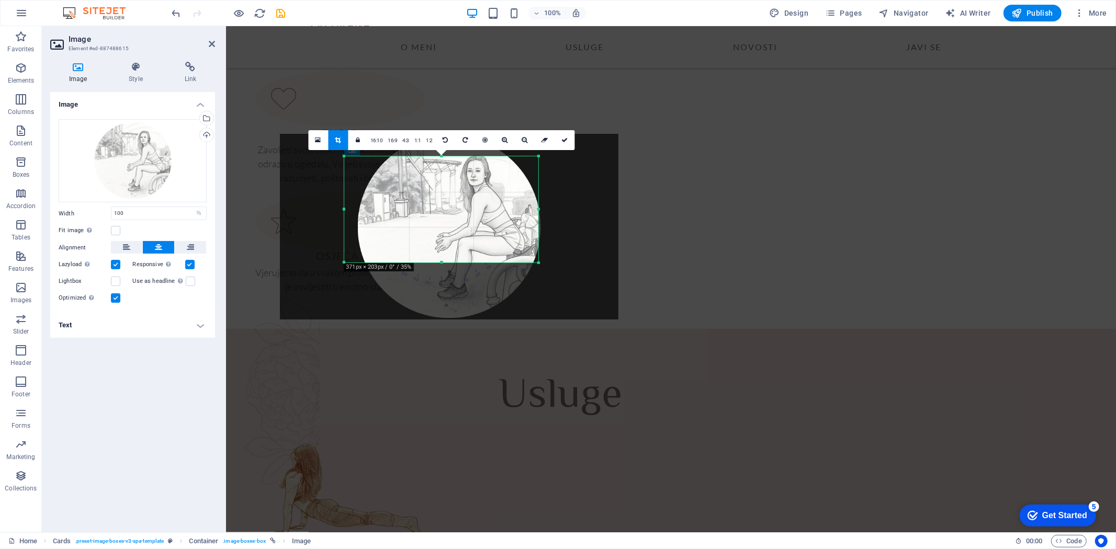
drag, startPoint x: 420, startPoint y: 196, endPoint x: 428, endPoint y: 213, distance: 19.0
click at [428, 213] on div at bounding box center [449, 227] width 338 height 186
click at [565, 139] on icon at bounding box center [564, 140] width 6 height 6
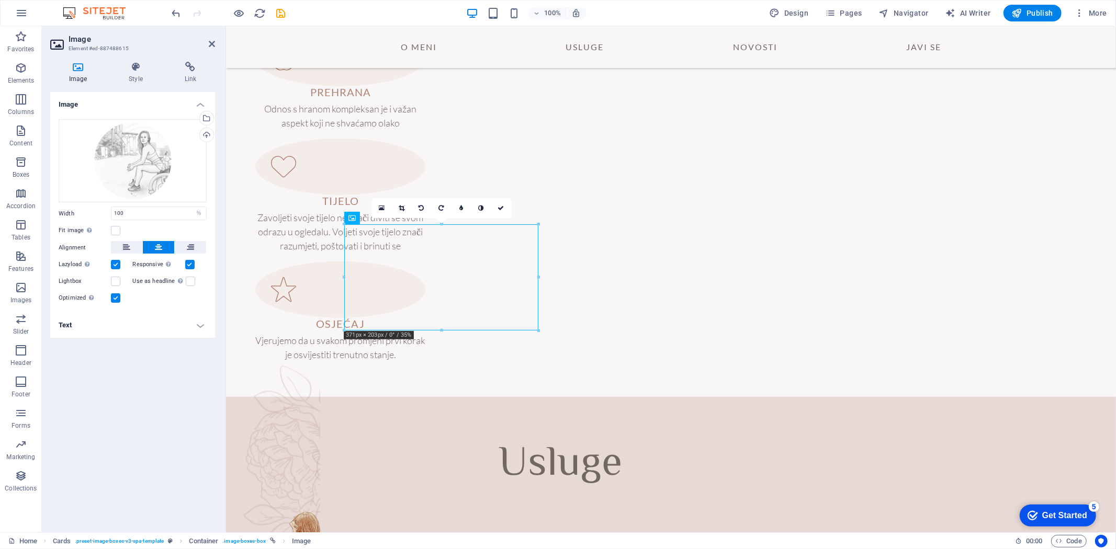
scroll to position [784, 0]
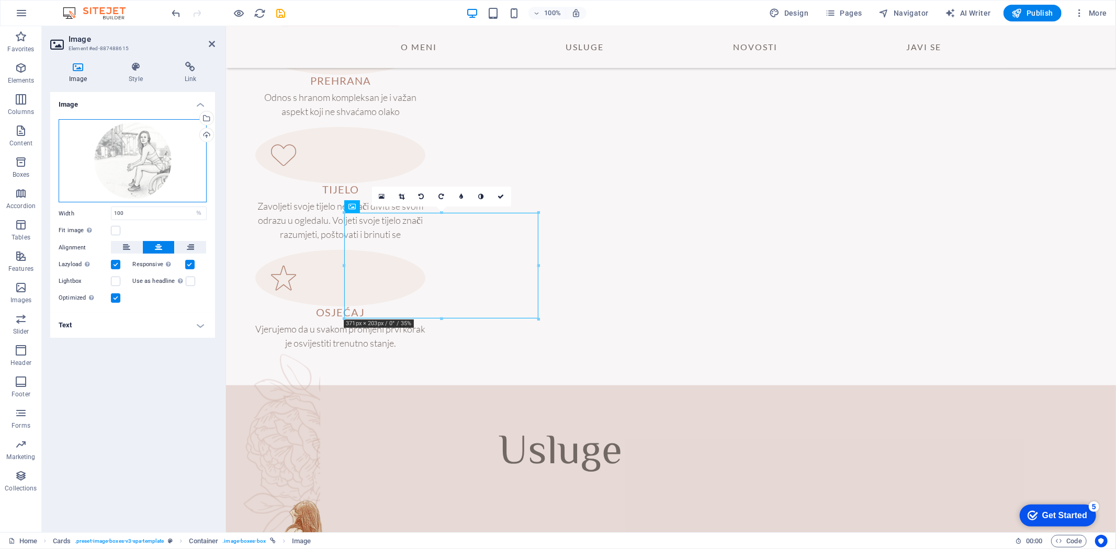
click at [122, 185] on div "Drag files here, click to choose files or select files from Files or our free s…" at bounding box center [133, 160] width 148 height 83
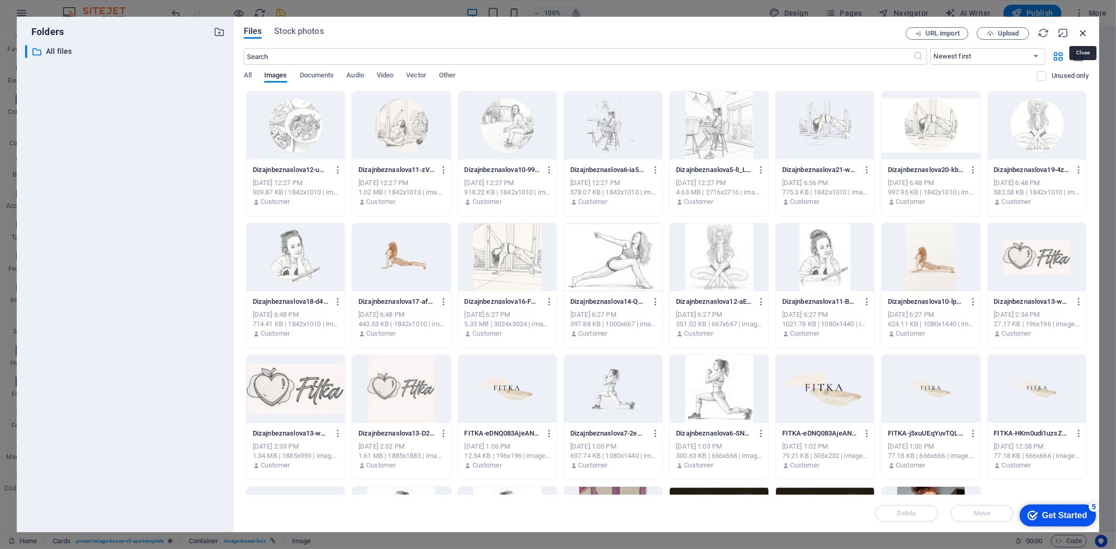
click at [1083, 31] on icon "button" at bounding box center [1083, 33] width 12 height 12
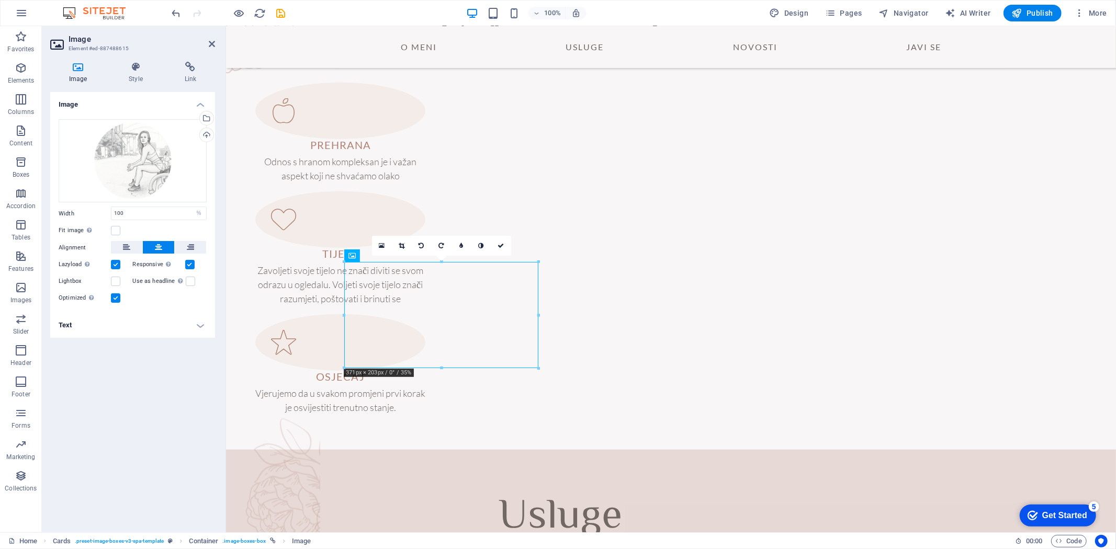
scroll to position [712, 0]
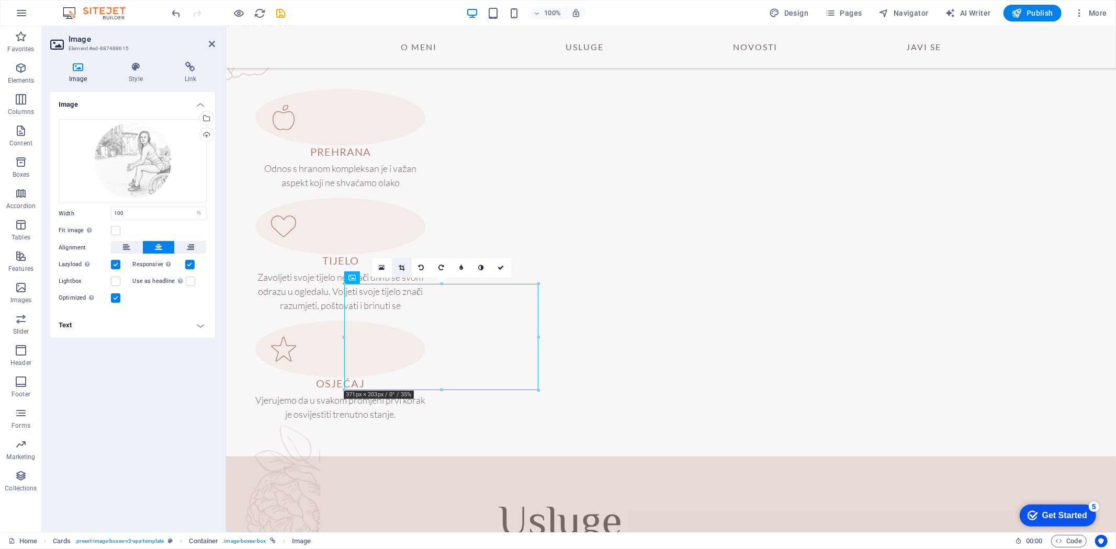
click at [404, 266] on icon at bounding box center [402, 268] width 6 height 6
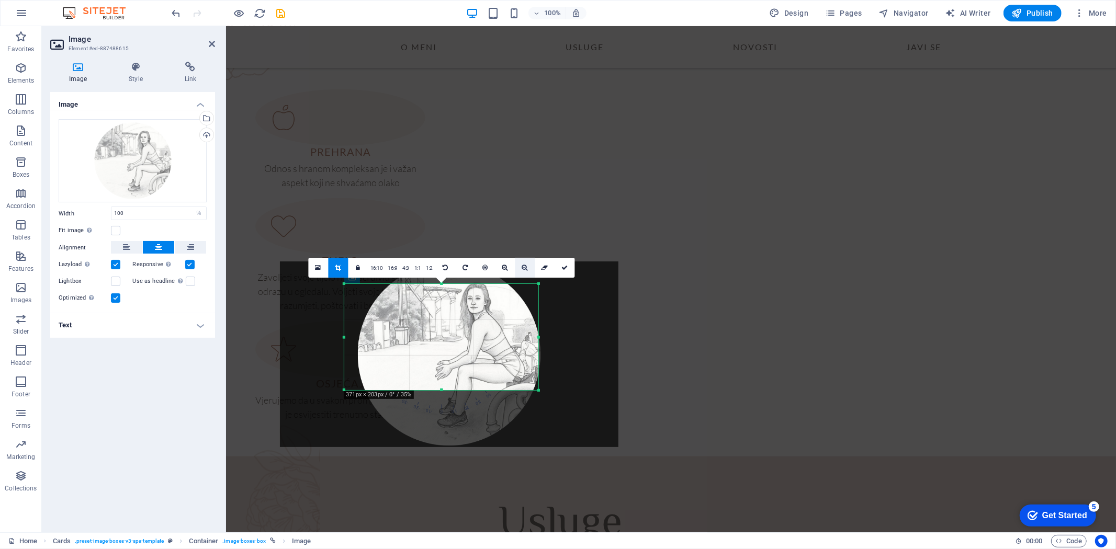
click at [523, 267] on icon at bounding box center [525, 268] width 6 height 6
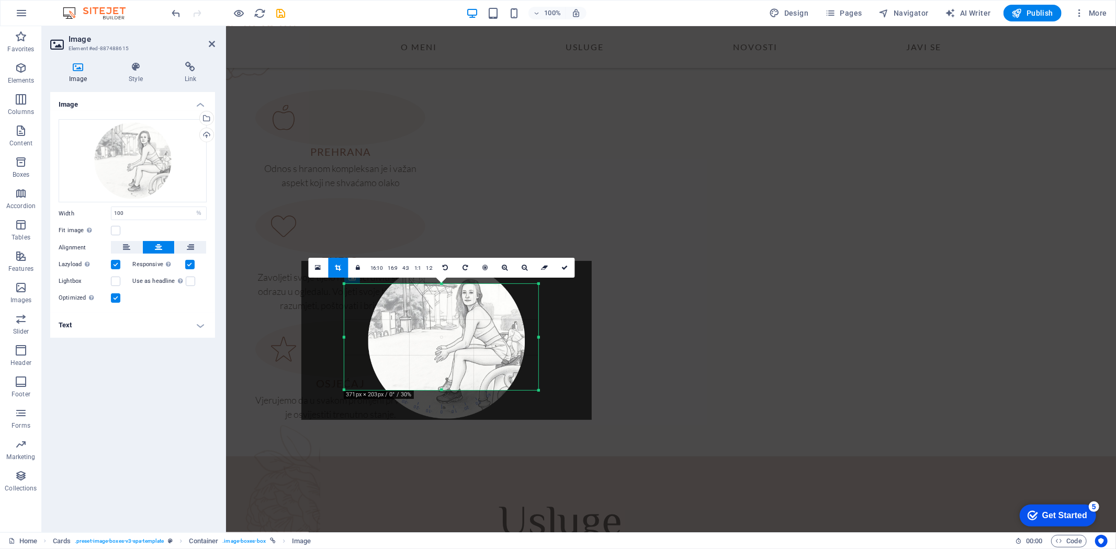
drag, startPoint x: 495, startPoint y: 341, endPoint x: 492, endPoint y: 326, distance: 14.4
click at [492, 326] on div at bounding box center [446, 340] width 290 height 159
click at [562, 266] on icon at bounding box center [564, 268] width 6 height 6
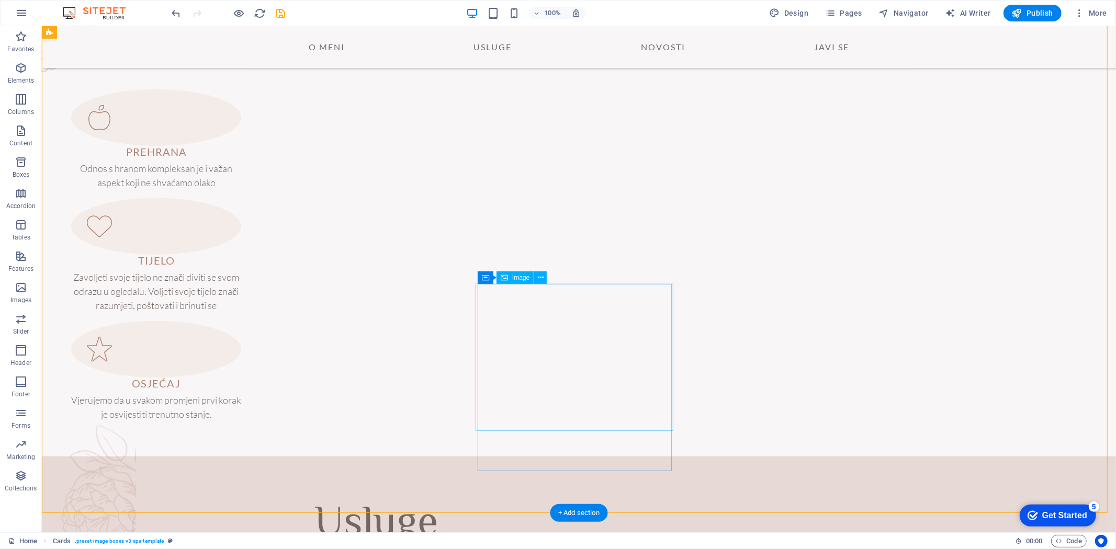
select select "%"
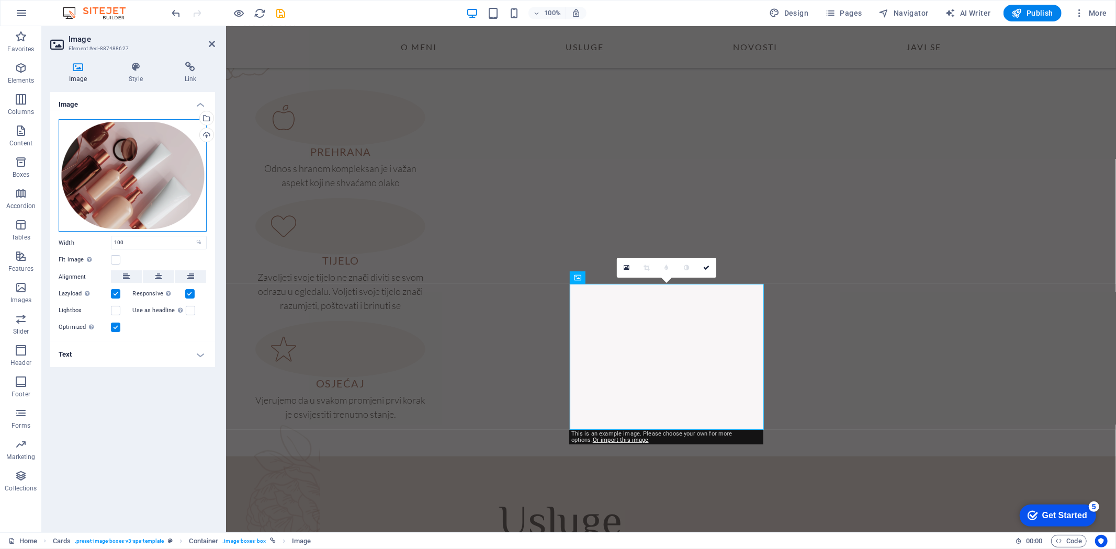
click at [121, 194] on div "Drag files here, click to choose files or select files from Files or our free s…" at bounding box center [133, 175] width 148 height 112
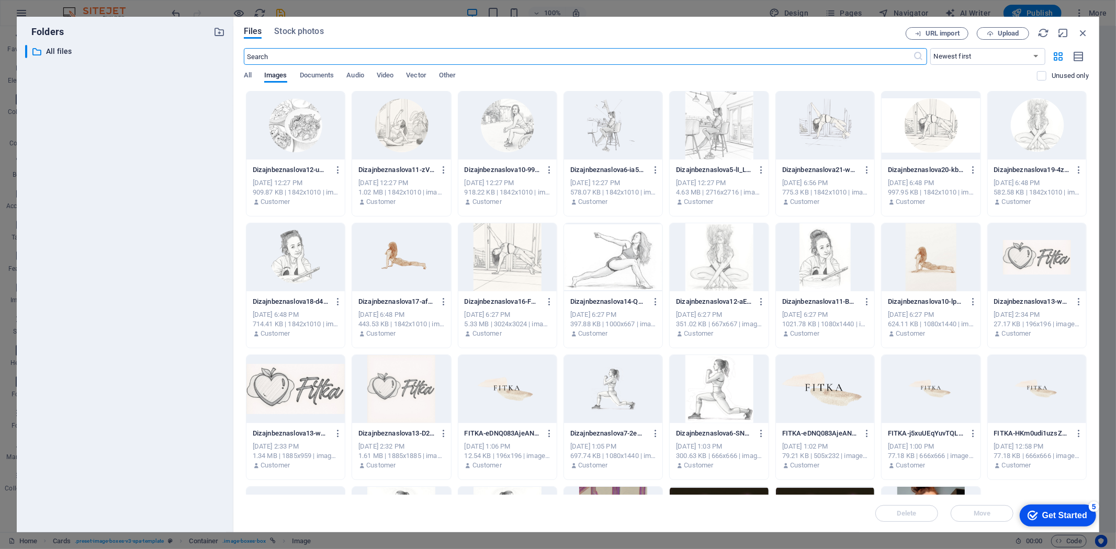
scroll to position [726, 0]
click at [276, 257] on div at bounding box center [295, 257] width 98 height 68
click at [297, 258] on div "1" at bounding box center [295, 257] width 98 height 68
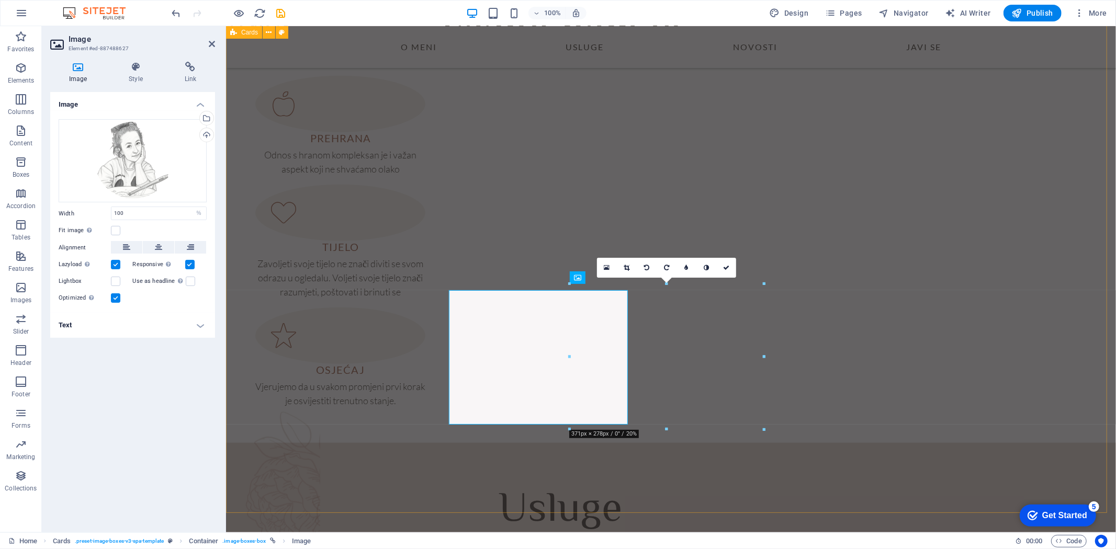
scroll to position [712, 0]
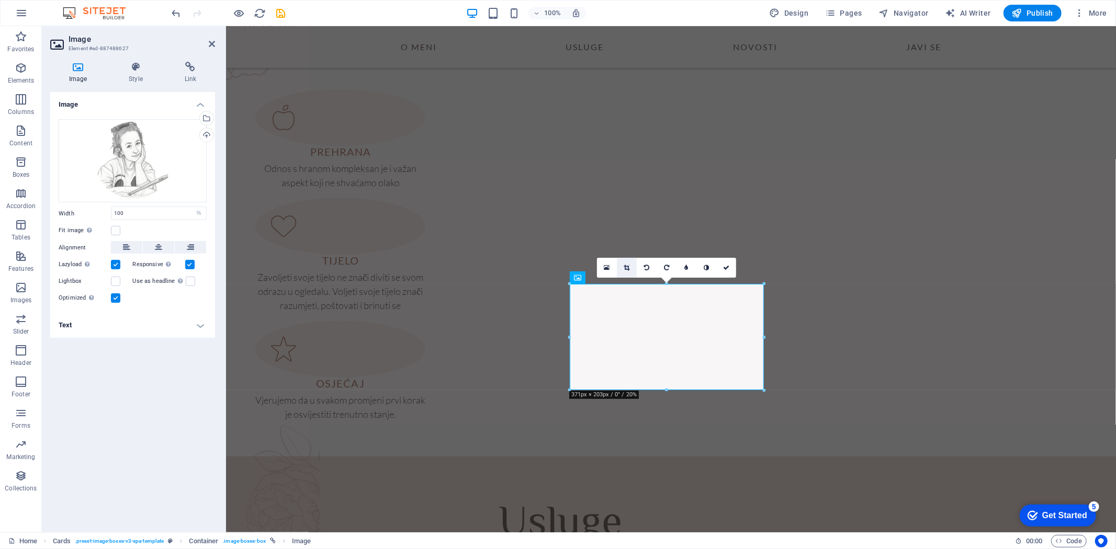
click at [623, 265] on link at bounding box center [627, 268] width 20 height 20
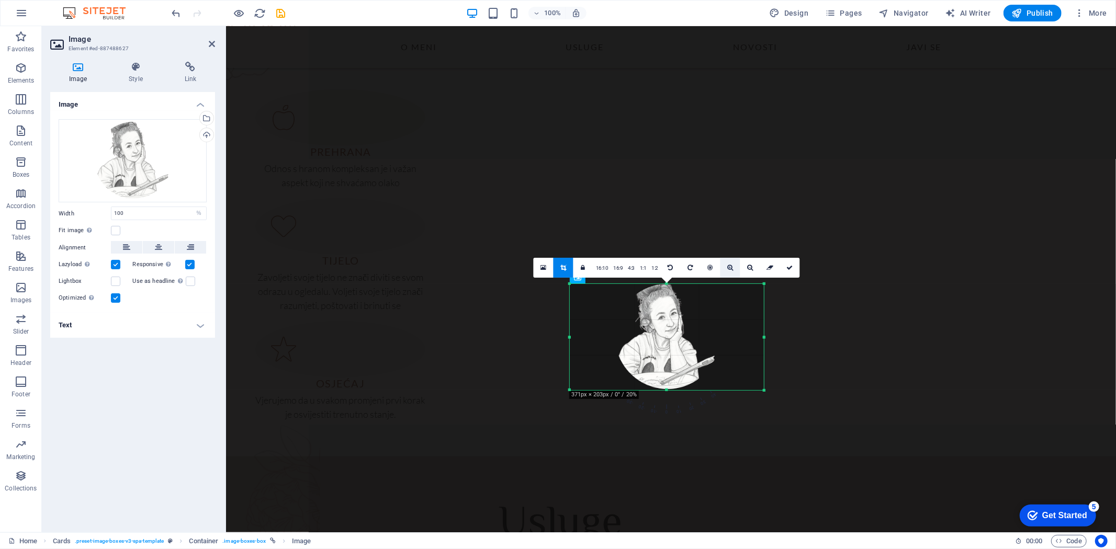
click at [729, 267] on icon at bounding box center [730, 268] width 6 height 6
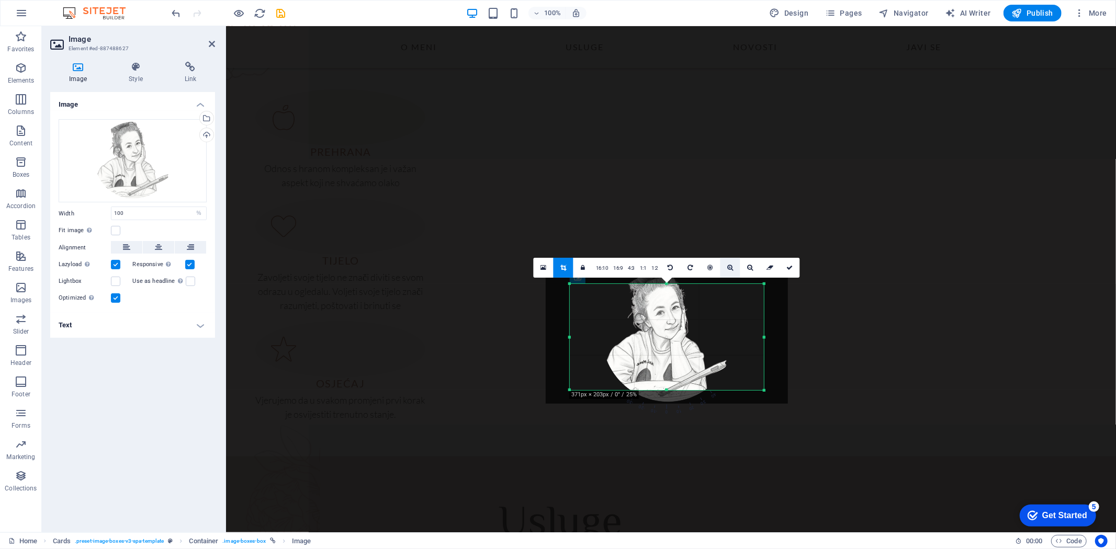
click at [729, 267] on icon at bounding box center [730, 268] width 6 height 6
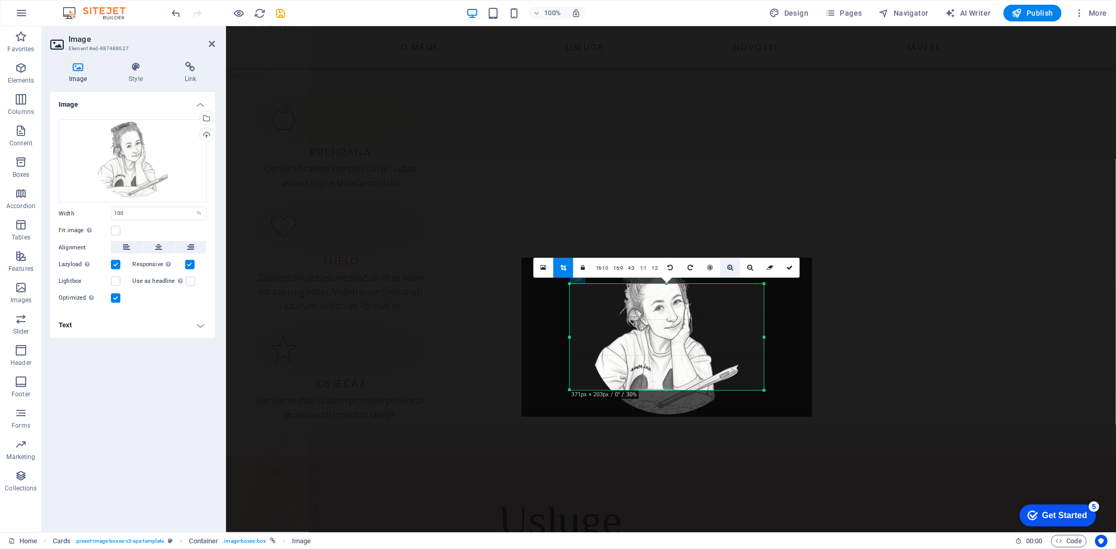
click at [729, 265] on icon at bounding box center [730, 268] width 6 height 6
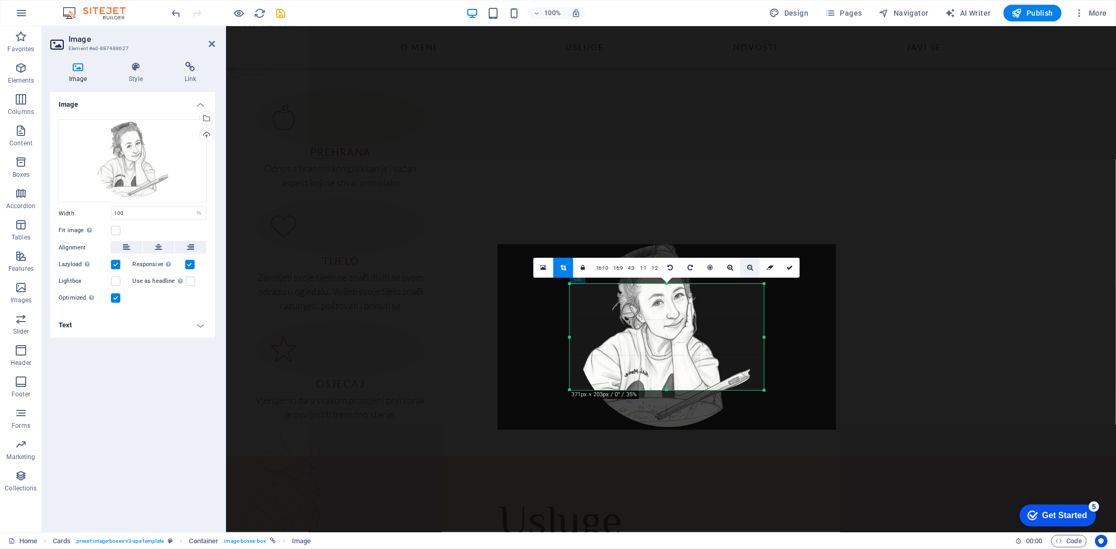
click at [748, 268] on icon at bounding box center [750, 268] width 6 height 6
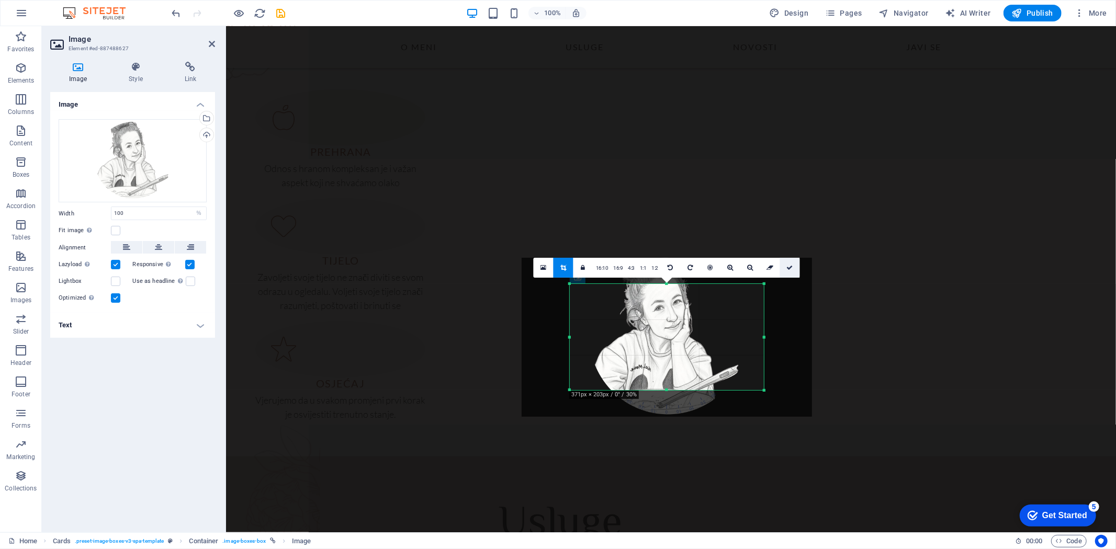
click at [790, 267] on icon at bounding box center [790, 268] width 6 height 6
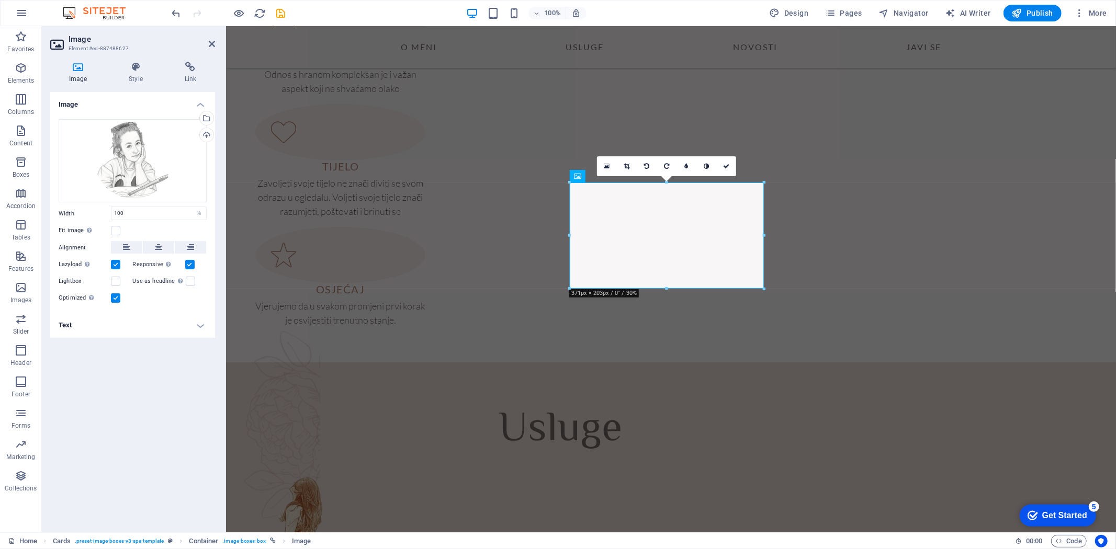
scroll to position [818, 0]
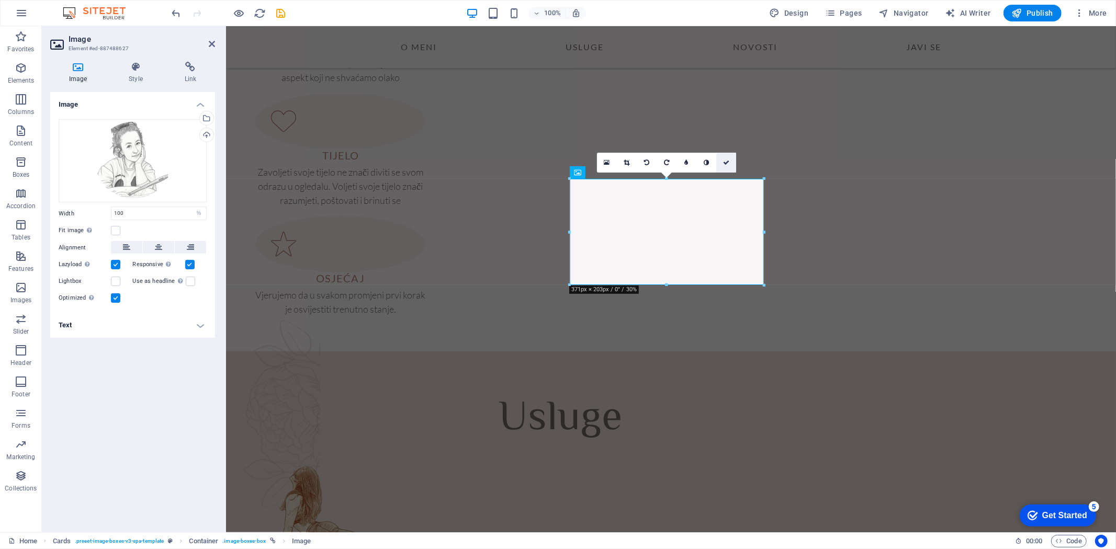
click at [724, 163] on icon at bounding box center [726, 163] width 6 height 6
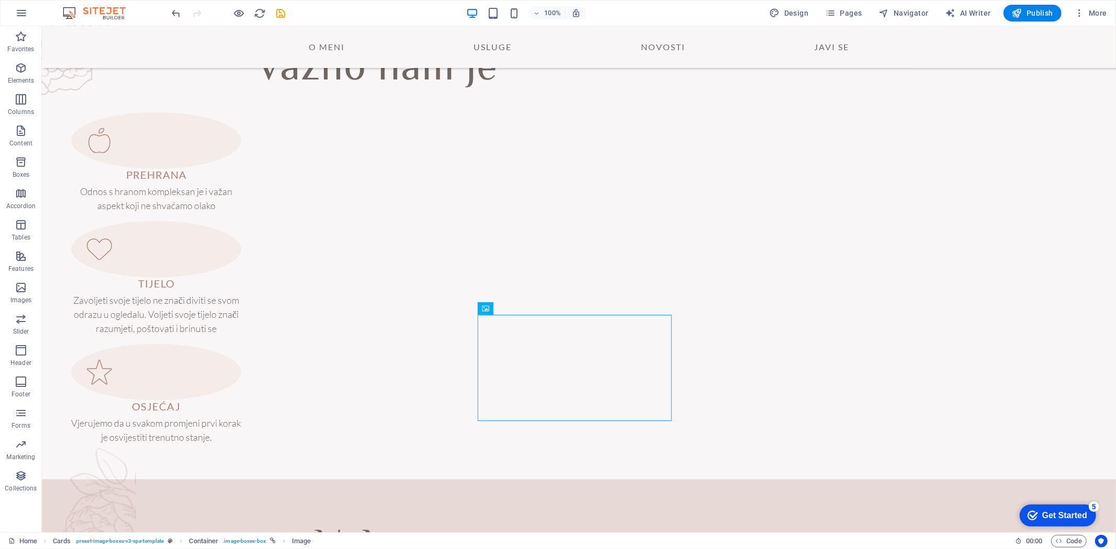
scroll to position [693, 0]
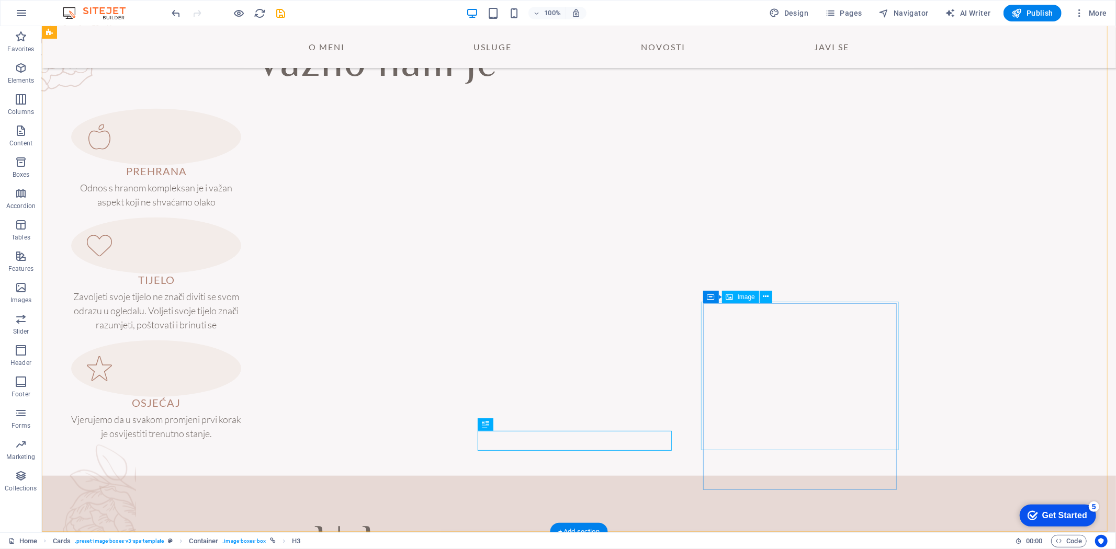
select select "%"
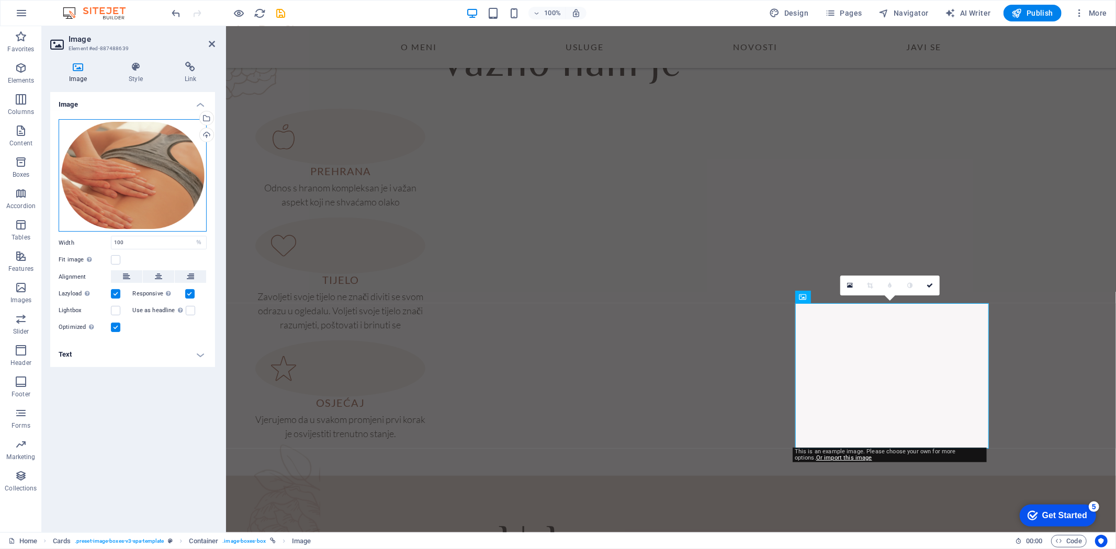
click at [126, 189] on div "Drag files here, click to choose files or select files from Files or our free s…" at bounding box center [133, 175] width 148 height 112
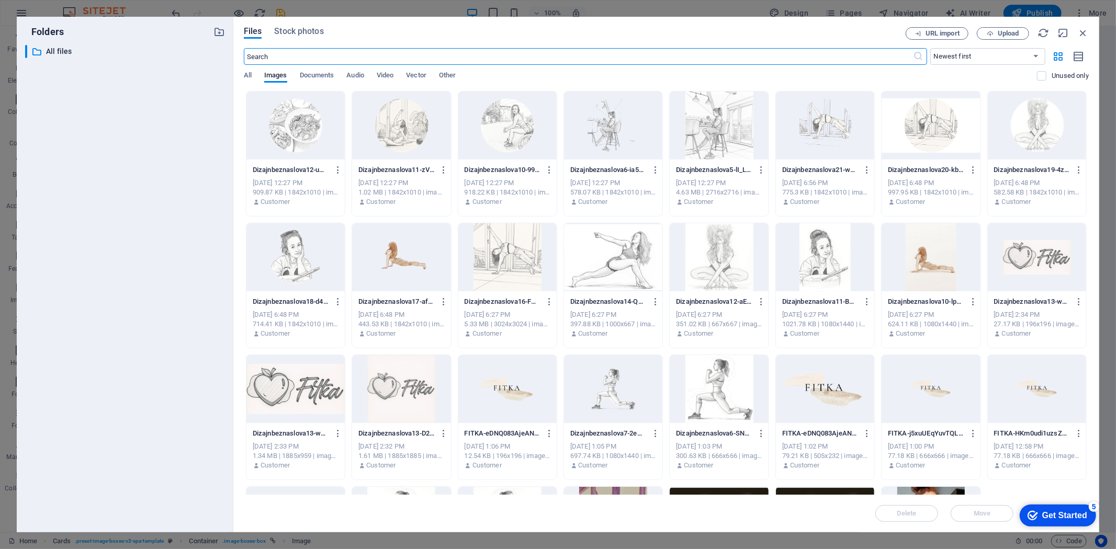
scroll to position [707, 0]
click at [621, 129] on div at bounding box center [613, 126] width 98 height 68
click at [598, 117] on div "1" at bounding box center [613, 126] width 98 height 68
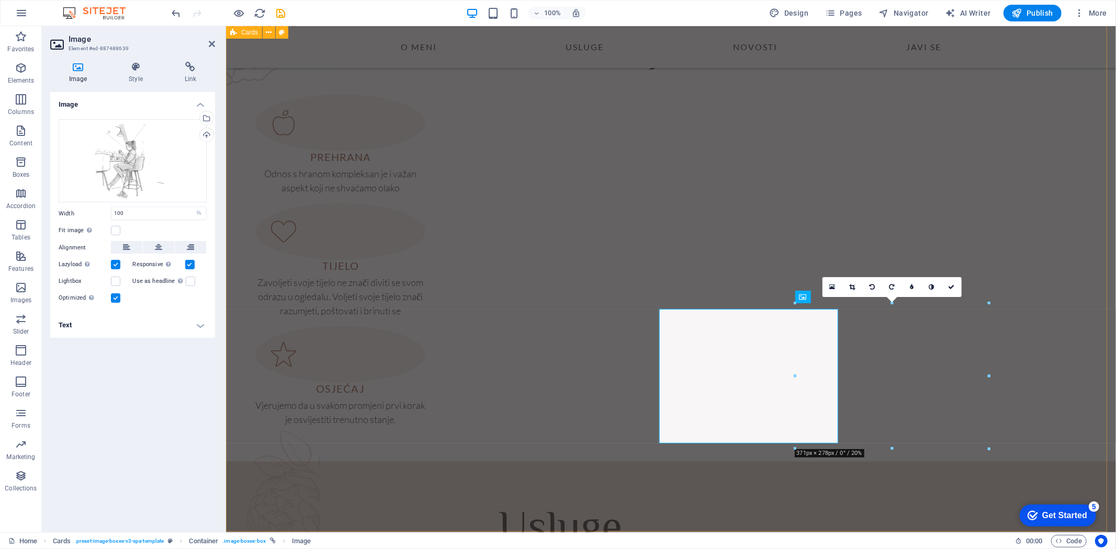
scroll to position [693, 0]
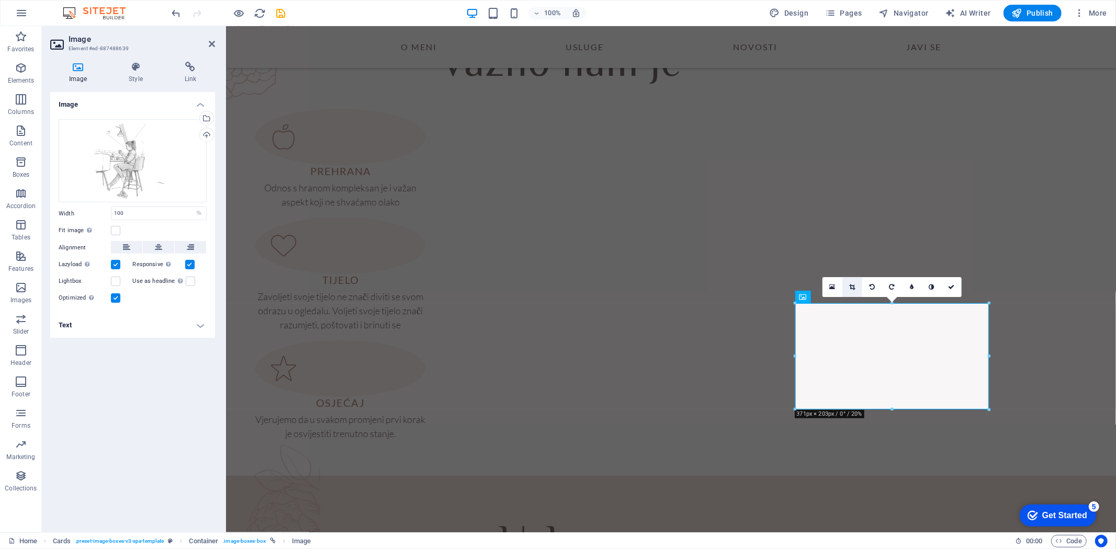
click at [853, 286] on icon at bounding box center [852, 287] width 6 height 6
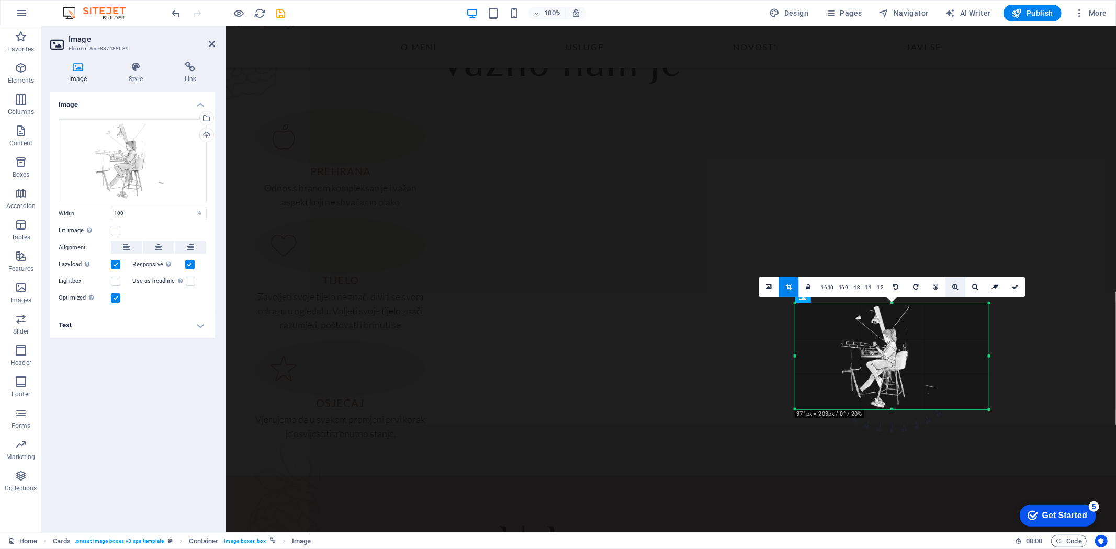
click at [955, 286] on icon at bounding box center [956, 287] width 6 height 6
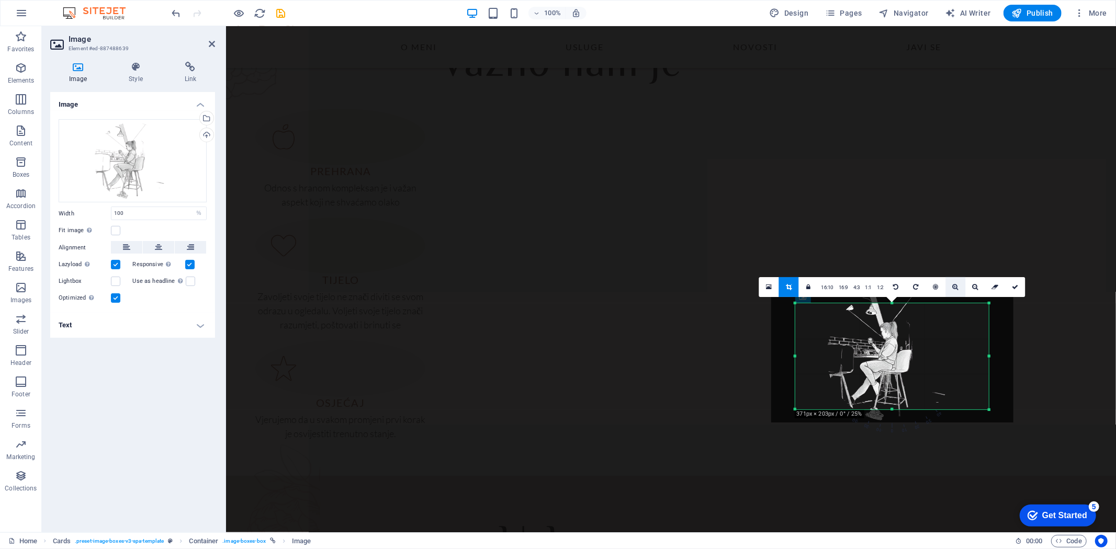
click at [955, 286] on icon at bounding box center [956, 287] width 6 height 6
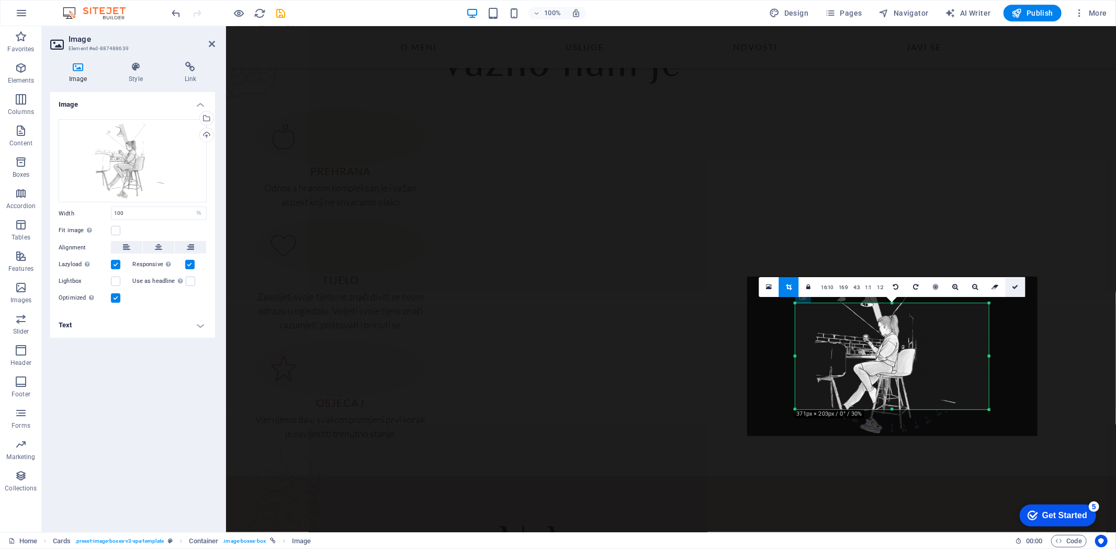
click at [1016, 286] on icon at bounding box center [1015, 287] width 6 height 6
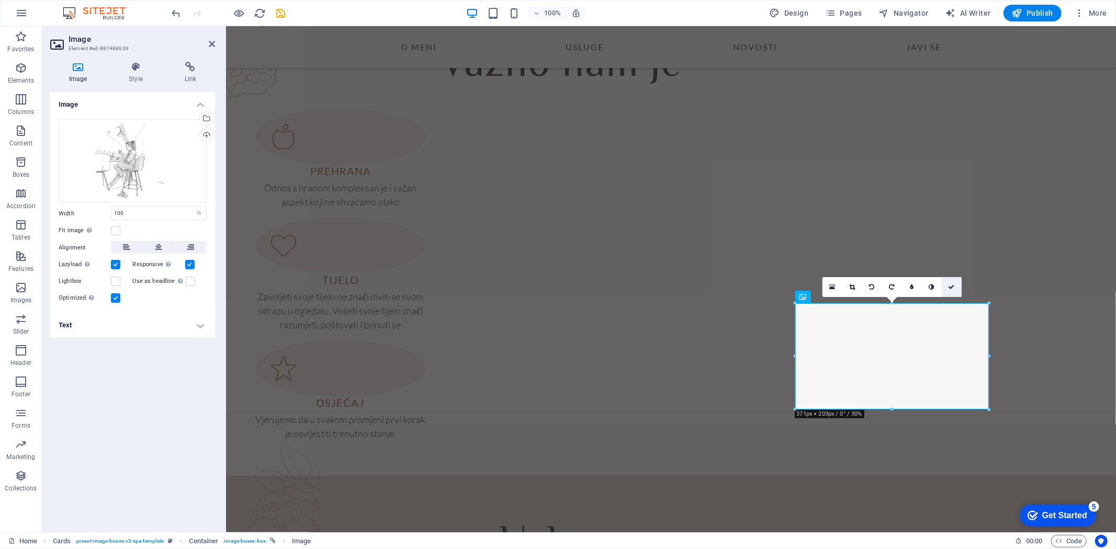
click at [953, 284] on icon at bounding box center [951, 287] width 6 height 6
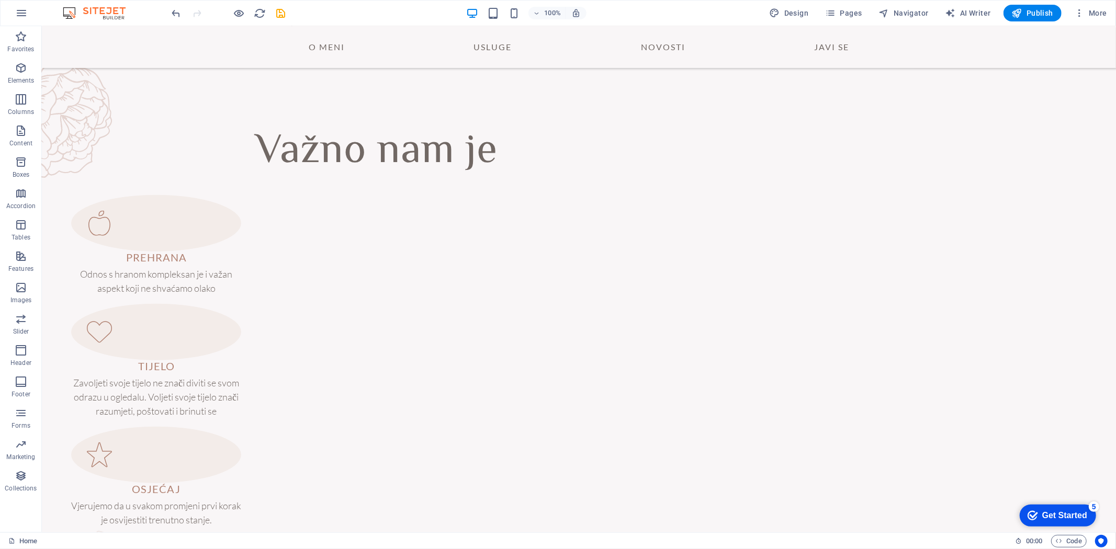
scroll to position [599, 0]
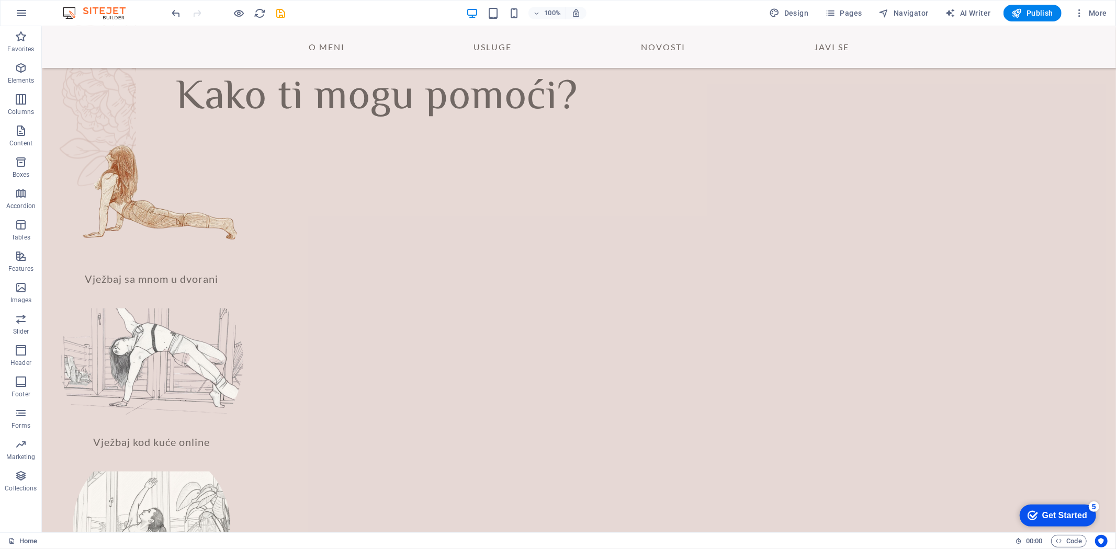
scroll to position [1154, 0]
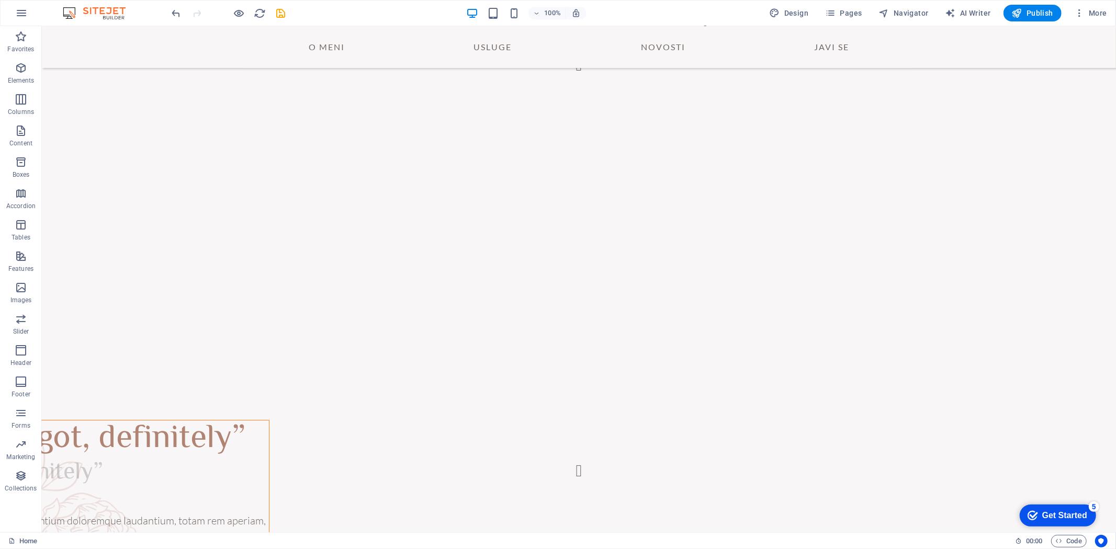
scroll to position [2207, 0]
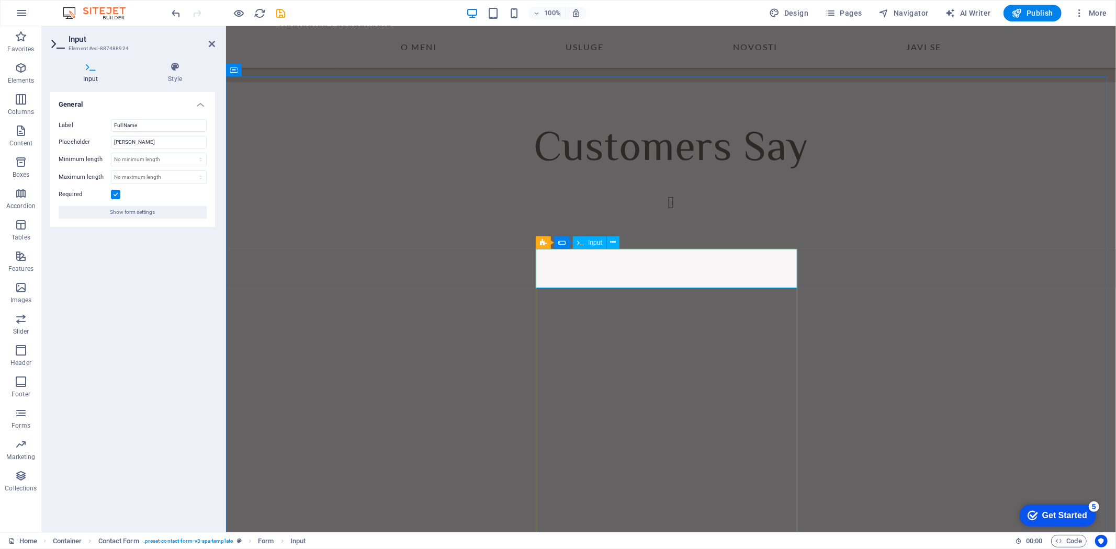
click at [142, 128] on input "Full Name" at bounding box center [159, 125] width 96 height 13
type input "F"
type input "Ime i prezime"
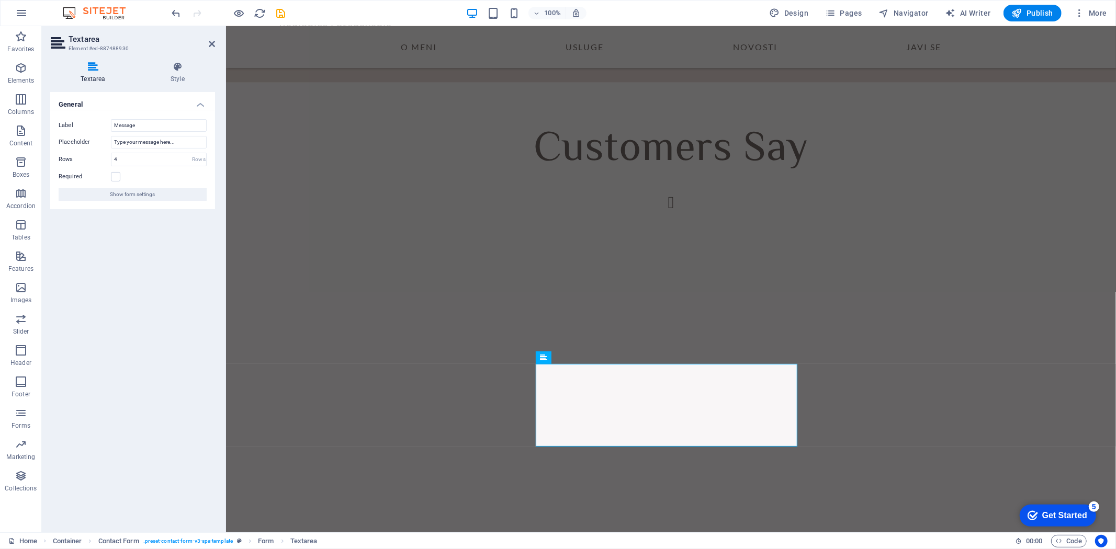
click at [171, 118] on div "Label Message Placeholder Type your message here... Rows 4 Rows Required Show f…" at bounding box center [132, 160] width 165 height 98
click at [164, 122] on input "Message" at bounding box center [159, 125] width 96 height 13
type input "M"
type input "Tvoja poruka"
click at [117, 175] on label at bounding box center [115, 176] width 9 height 9
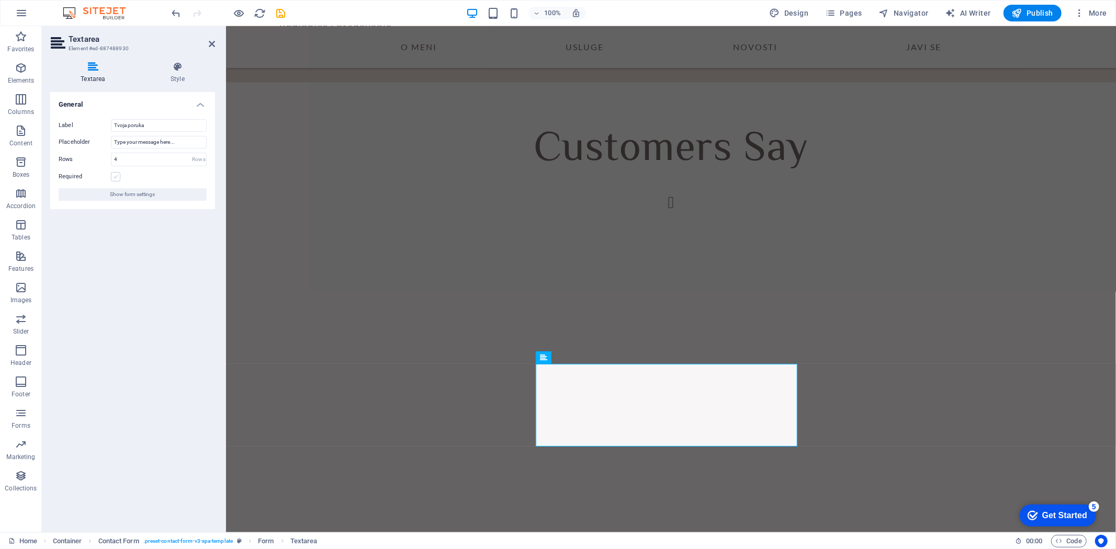
click at [0, 0] on input "Required" at bounding box center [0, 0] width 0 height 0
click at [155, 158] on input "4" at bounding box center [158, 159] width 95 height 13
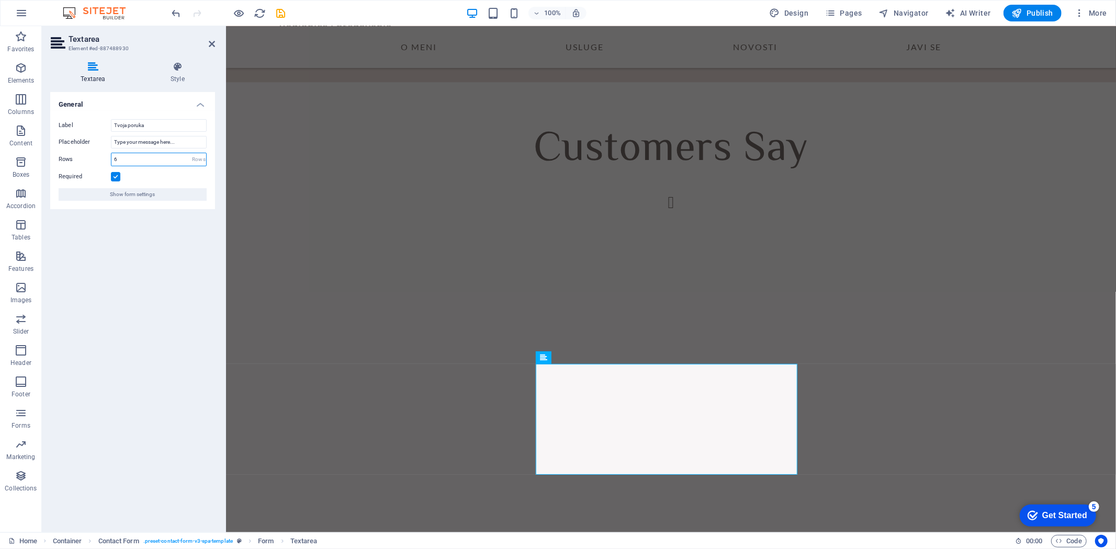
type input "6"
click at [160, 248] on div "General Label Tvoja poruka Placeholder Type your message here... Rows 6 Rows Re…" at bounding box center [132, 308] width 165 height 432
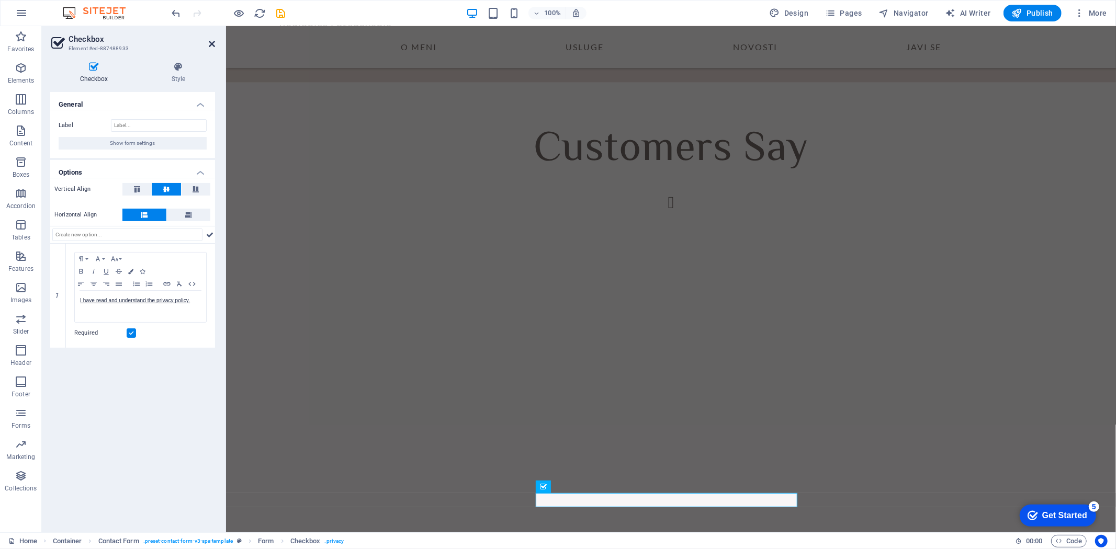
click at [211, 41] on icon at bounding box center [212, 44] width 6 height 8
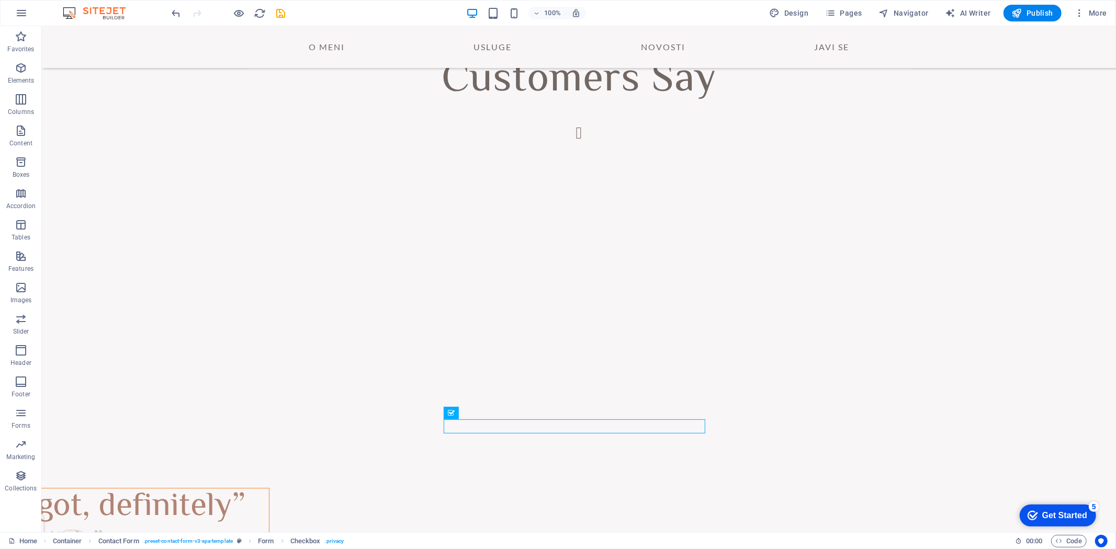
scroll to position [2304, 0]
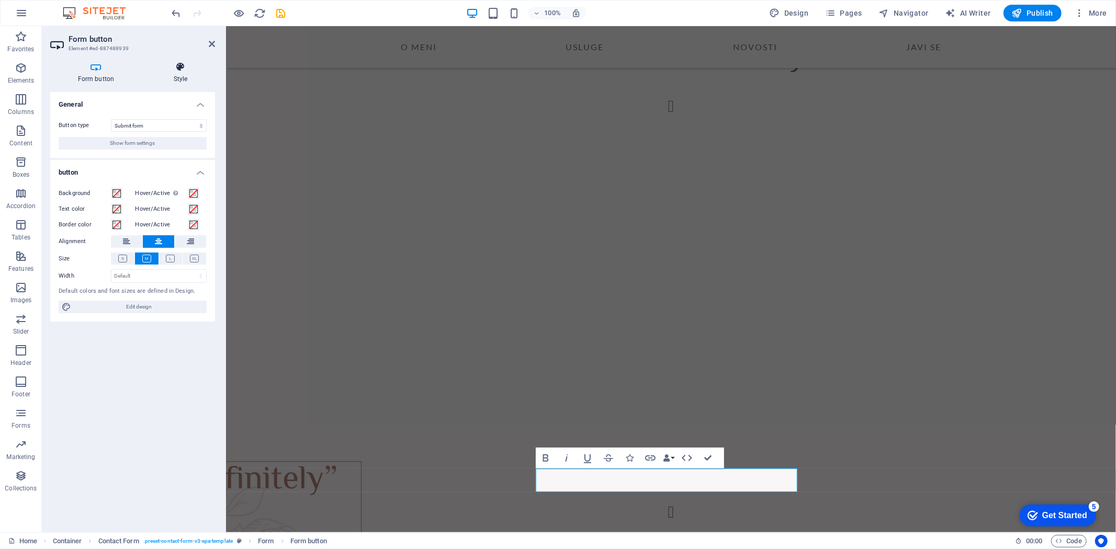
click at [178, 77] on h4 "Style" at bounding box center [180, 73] width 69 height 22
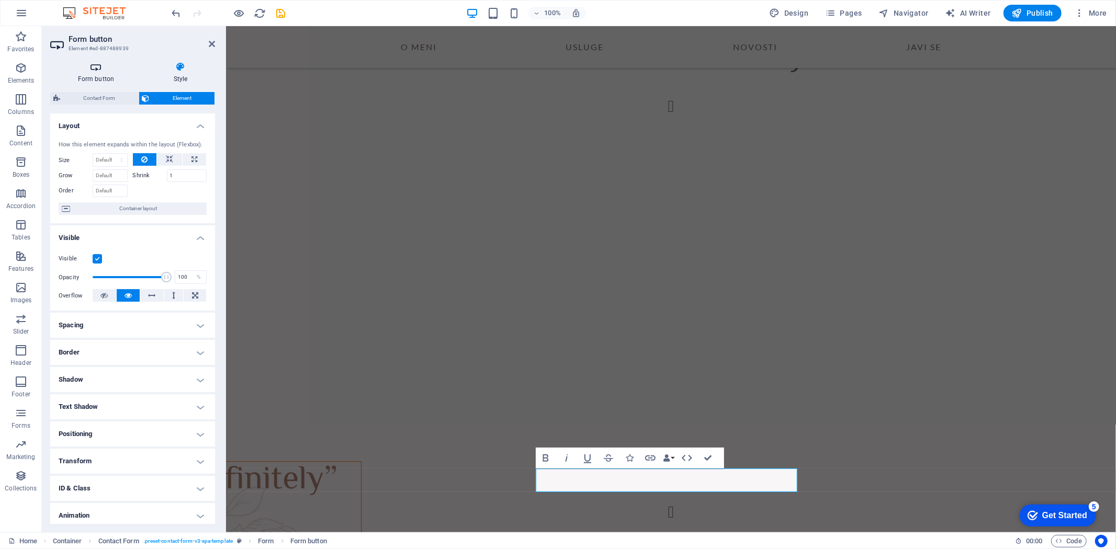
click at [101, 74] on h4 "Form button" at bounding box center [98, 73] width 96 height 22
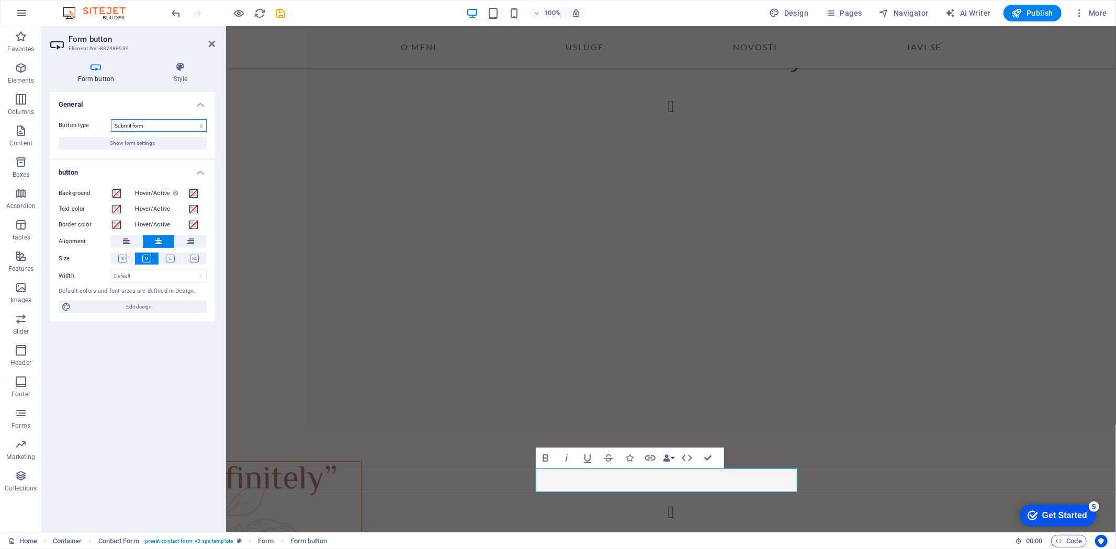
click at [139, 122] on select "Submit form Reset form No action" at bounding box center [159, 125] width 96 height 13
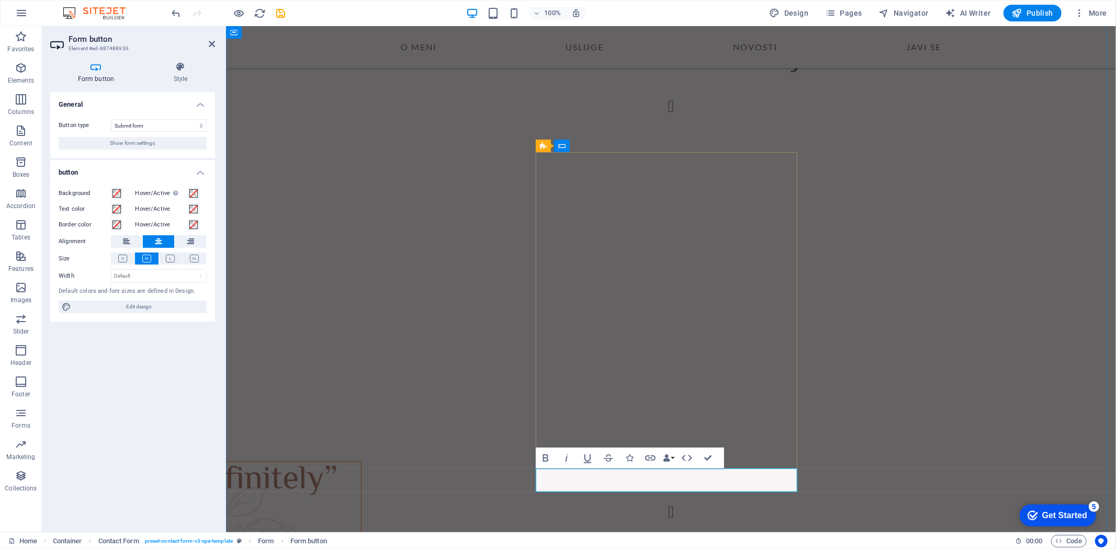
type button "Submit"
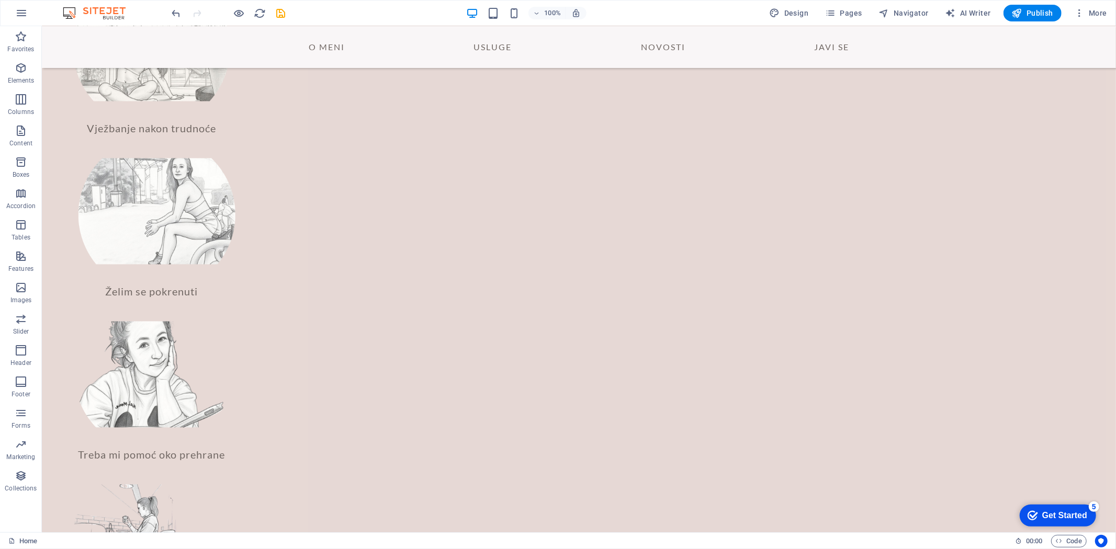
scroll to position [1627, 0]
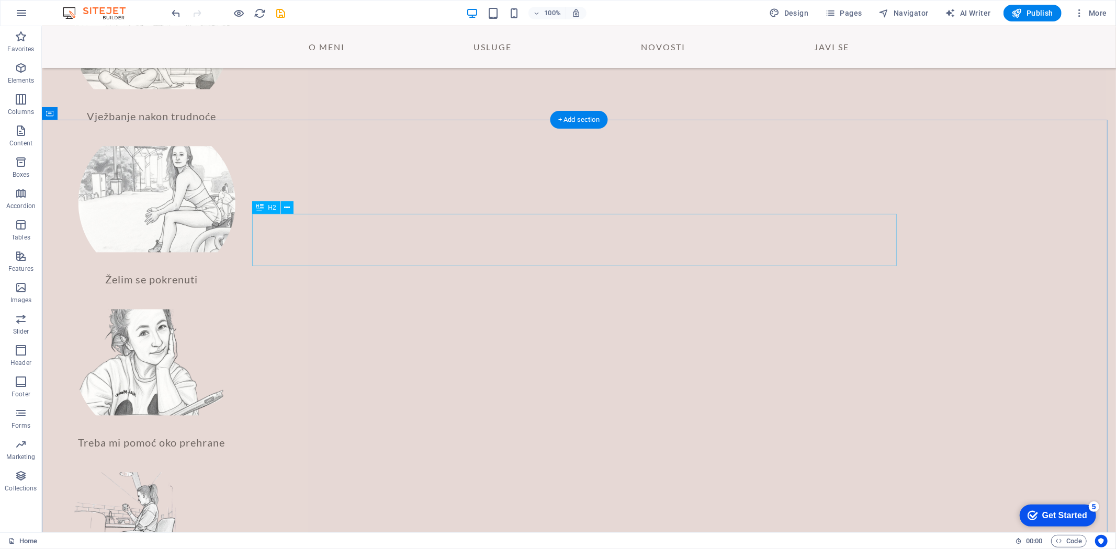
click at [830, 44] on nav "O meni USLUGE NOVOSTI JAVI SE" at bounding box center [579, 47] width 670 height 42
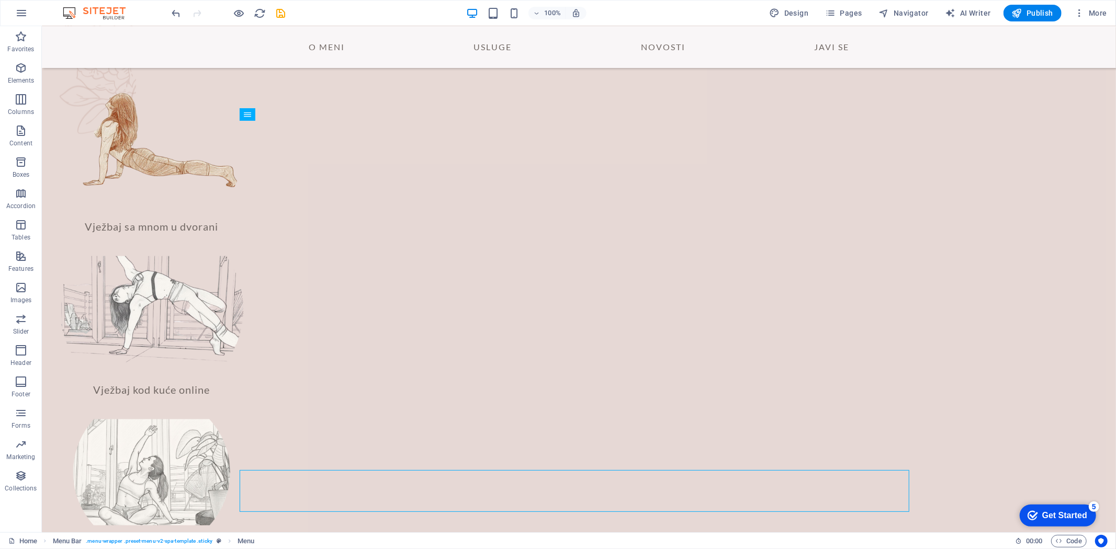
scroll to position [1164, 0]
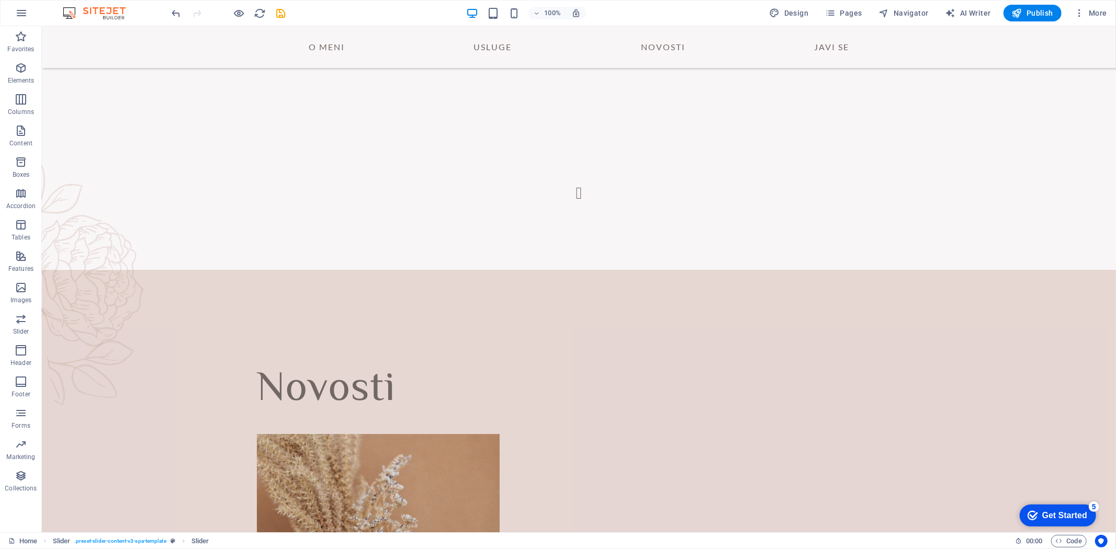
scroll to position [2630, 0]
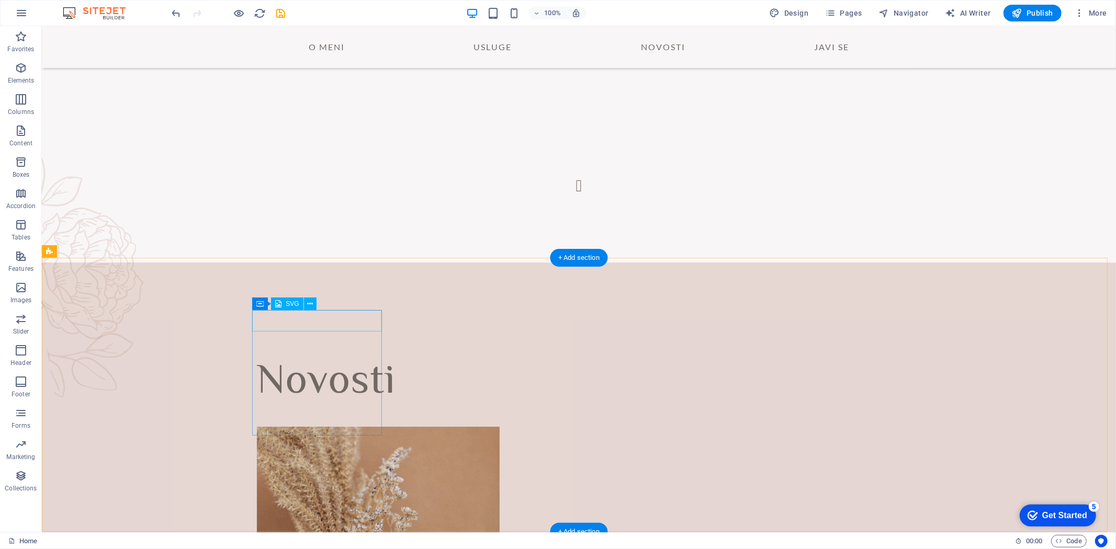
select select "xMidYMid"
select select "px"
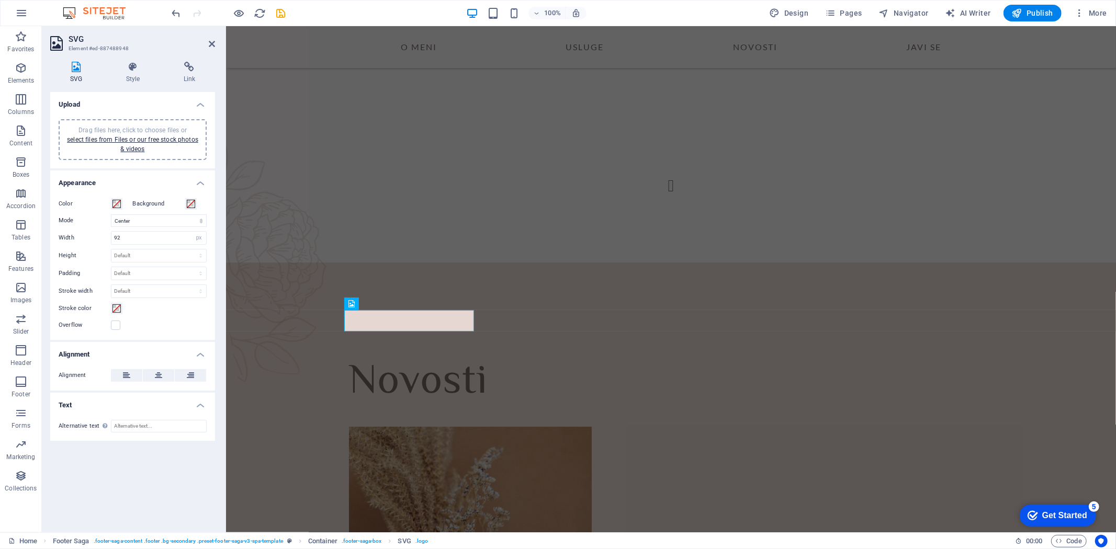
click at [95, 128] on span "Drag files here, click to choose files or select files from Files or our free s…" at bounding box center [132, 140] width 131 height 26
click at [351, 305] on icon at bounding box center [351, 304] width 7 height 13
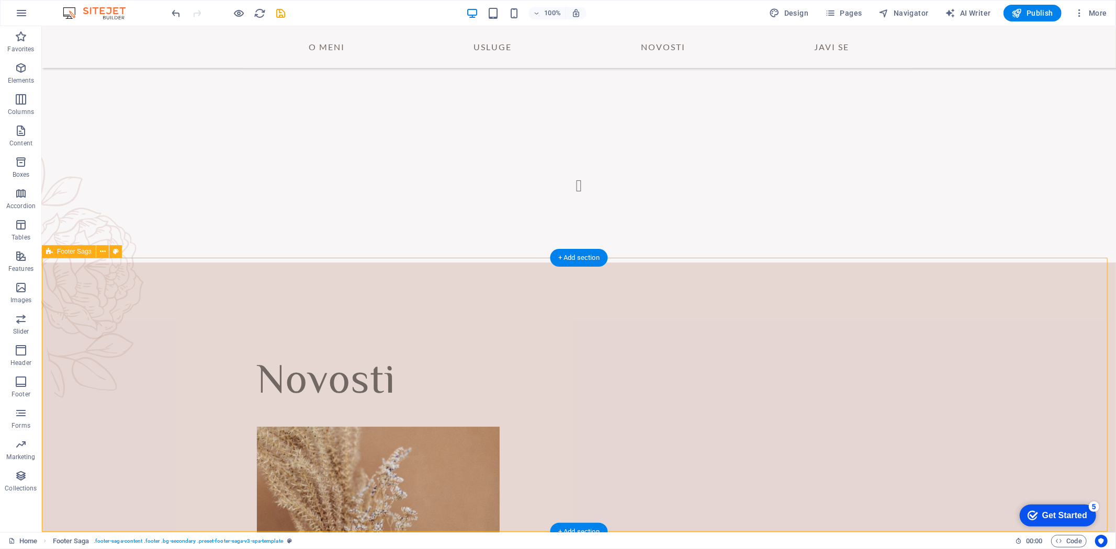
drag, startPoint x: 1106, startPoint y: 488, endPoint x: 1105, endPoint y: 443, distance: 45.5
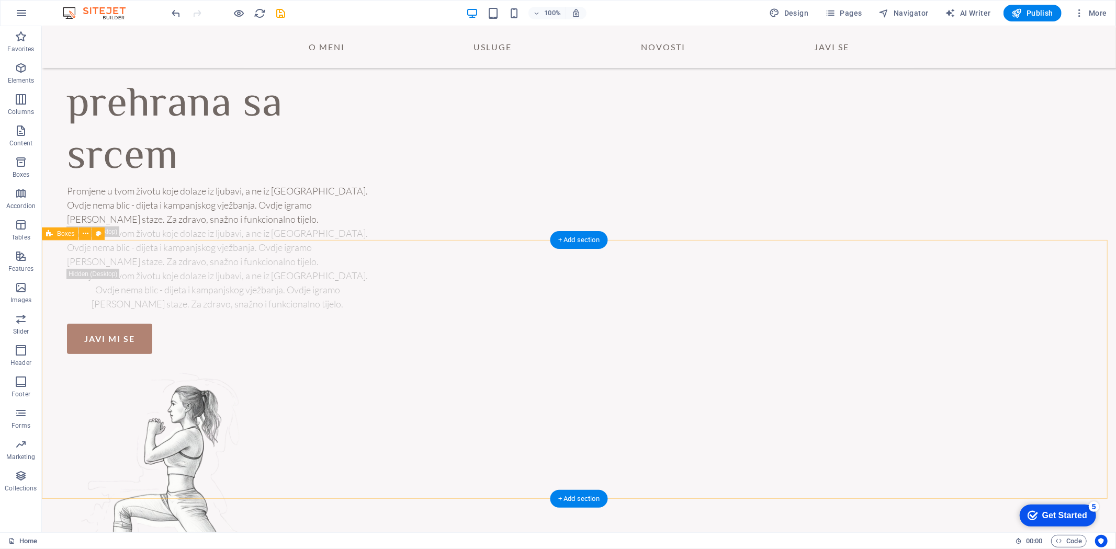
scroll to position [0, 0]
